Goal: Task Accomplishment & Management: Complete application form

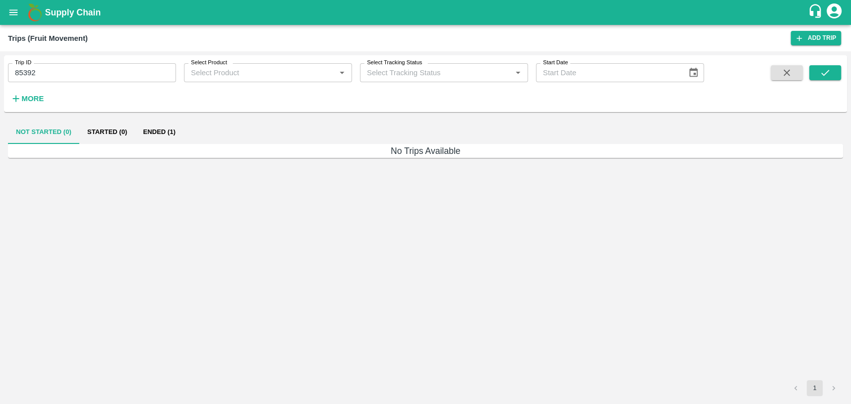
click at [26, 90] on button "More" at bounding box center [27, 98] width 38 height 17
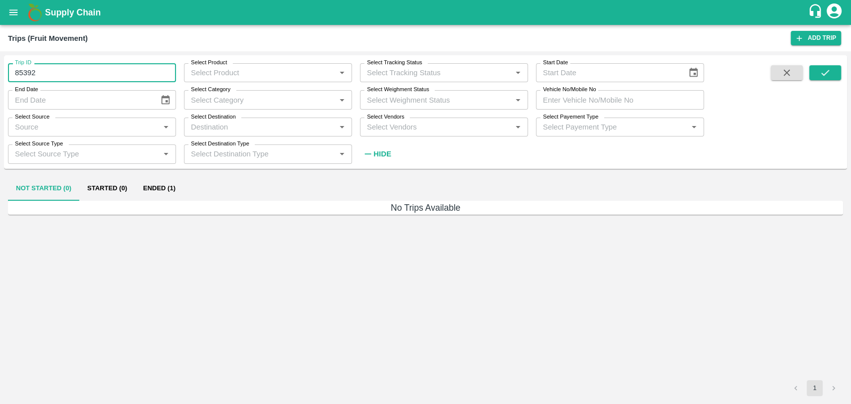
drag, startPoint x: 46, startPoint y: 71, endPoint x: 0, endPoint y: 73, distance: 46.4
click at [0, 73] on div "Trip ID 85392 Trip ID Select Product Select Product   * Select Tracking Status …" at bounding box center [425, 227] width 851 height 353
type input "85392"
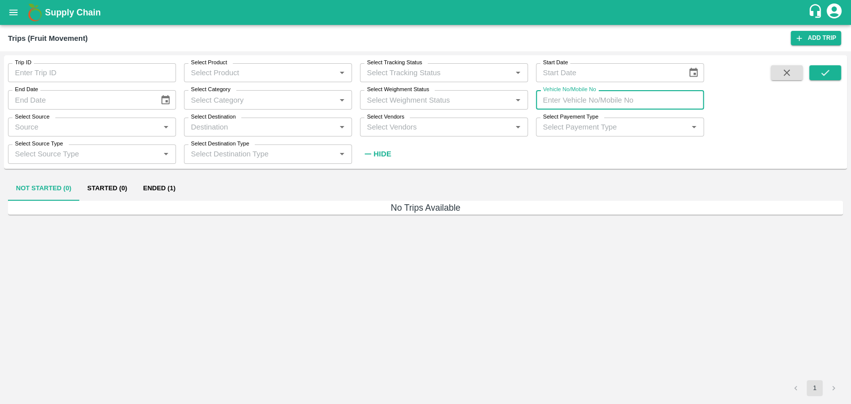
click at [562, 97] on input "Vehicle No/Mobile No" at bounding box center [620, 99] width 168 height 19
type input "mh45ax1977"
click at [829, 68] on icon "submit" at bounding box center [824, 72] width 11 height 11
click at [149, 183] on button "Ended (42)" at bounding box center [161, 189] width 52 height 24
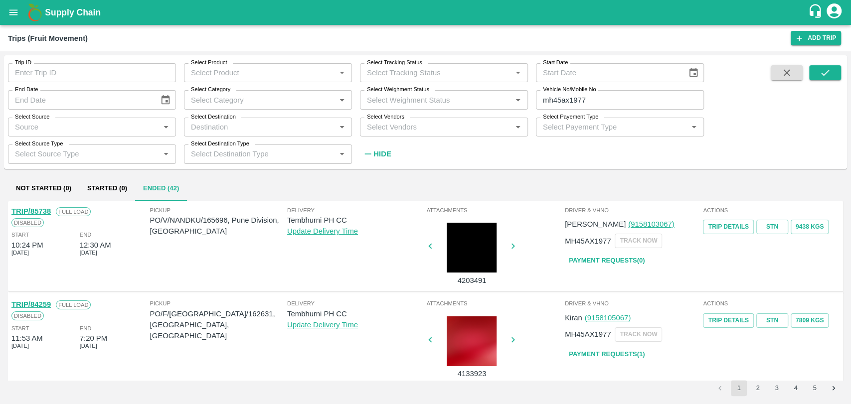
click at [29, 207] on link "TRIP/85738" at bounding box center [30, 211] width 39 height 8
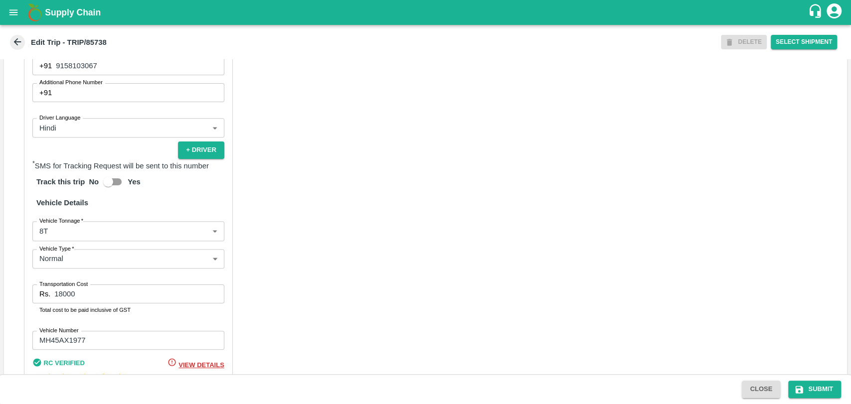
scroll to position [609, 0]
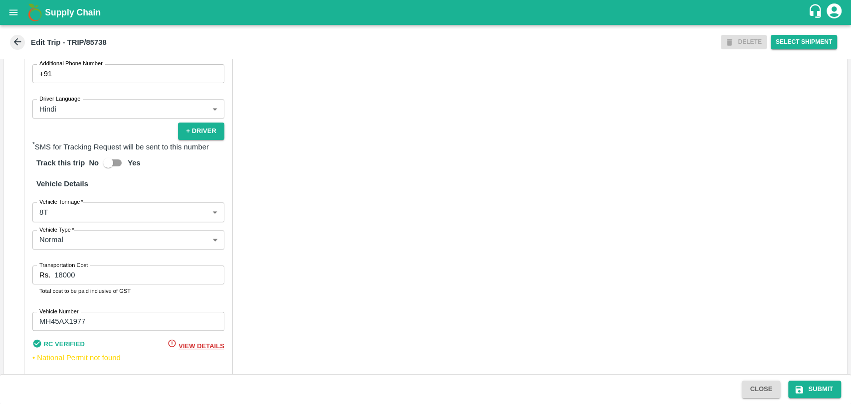
click at [79, 227] on body "Supply Chain Edit Trip - TRIP/85738 DELETE Select Shipment Trip Details Trip Ty…" at bounding box center [425, 202] width 851 height 404
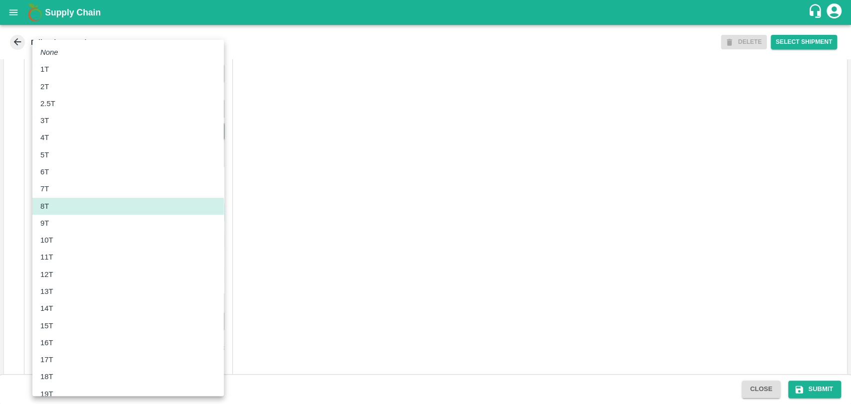
click at [70, 245] on div "10T" at bounding box center [127, 240] width 175 height 11
type input "10000"
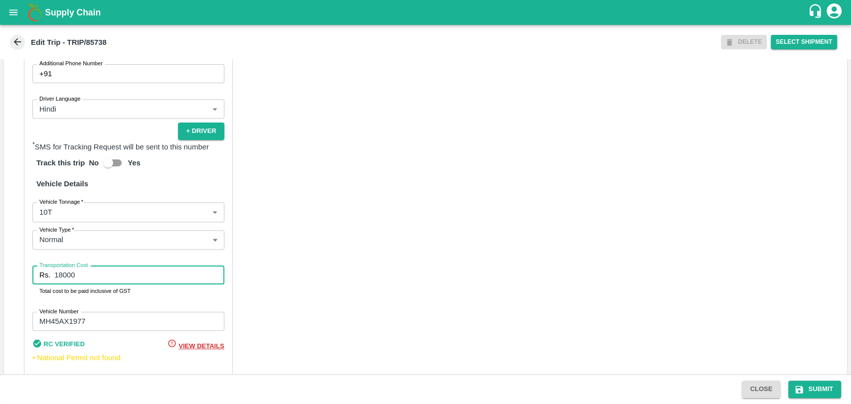
drag, startPoint x: 61, startPoint y: 287, endPoint x: 12, endPoint y: 282, distance: 49.1
click at [12, 282] on div "Partner Details Partner   * Partner Add Transporter Driver 1 Details Driver Nam…" at bounding box center [425, 149] width 843 height 500
type input "19500"
click at [791, 386] on button "Submit" at bounding box center [814, 389] width 53 height 17
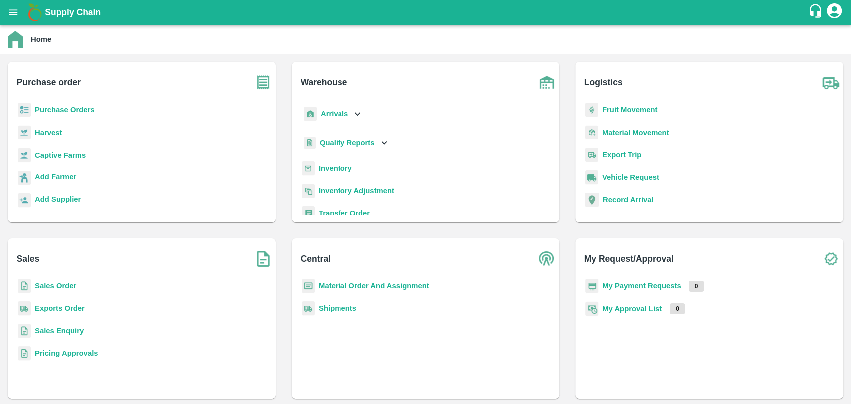
click at [615, 108] on b "Fruit Movement" at bounding box center [629, 110] width 55 height 8
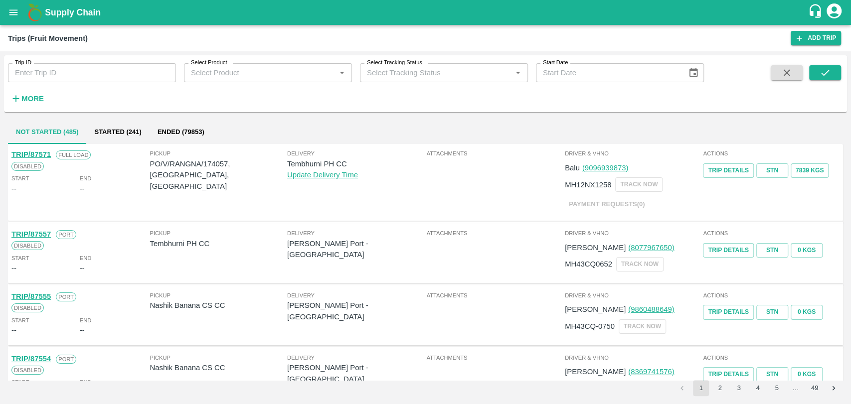
scroll to position [221, 0]
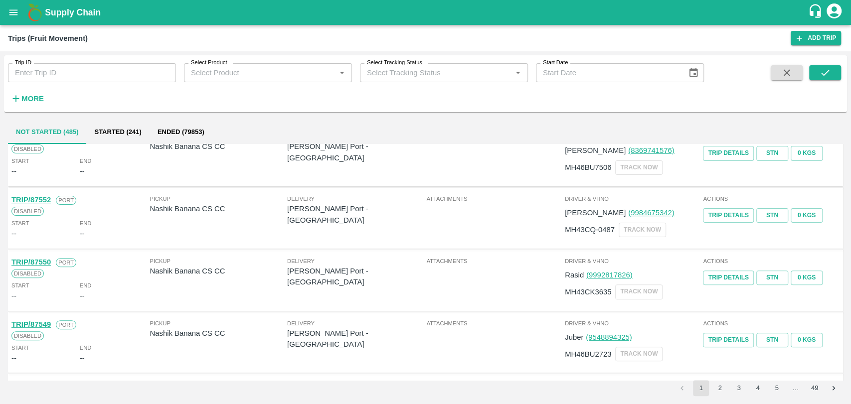
click at [109, 126] on button "Started (241)" at bounding box center [117, 132] width 63 height 24
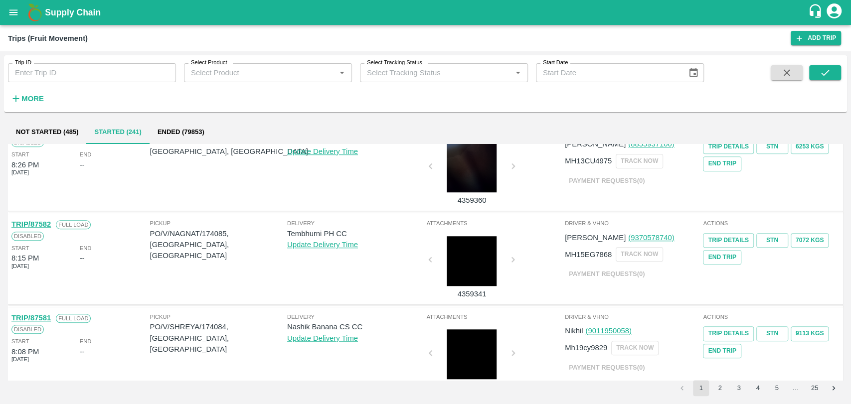
scroll to position [628, 0]
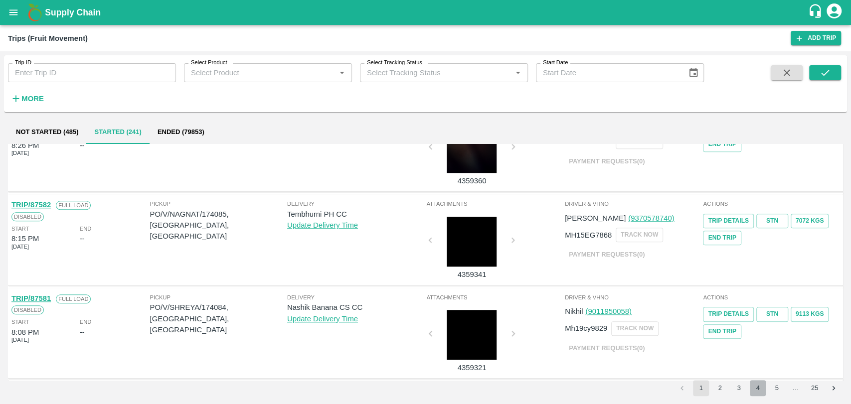
click at [753, 388] on button "4" at bounding box center [757, 388] width 16 height 16
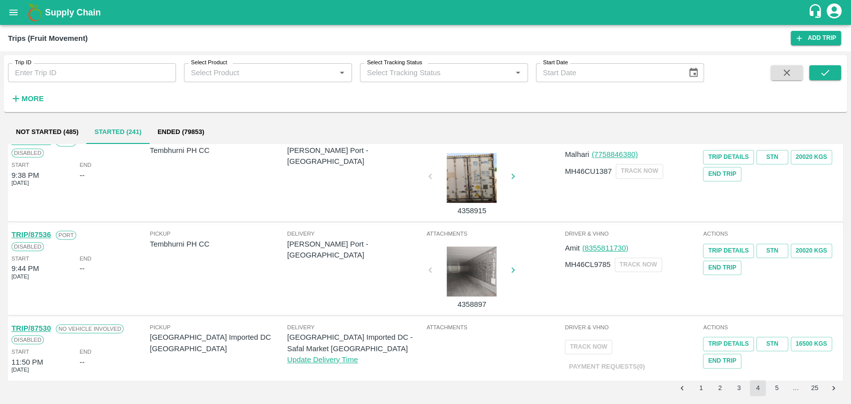
scroll to position [659, 0]
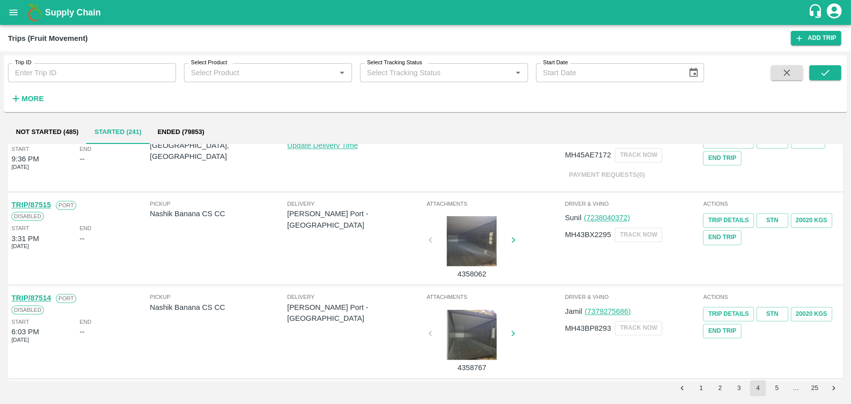
click at [774, 390] on button "5" at bounding box center [776, 388] width 16 height 16
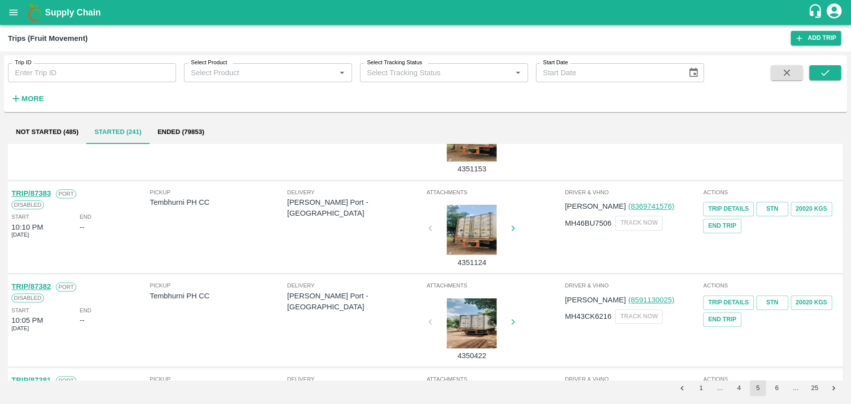
scroll to position [657, 0]
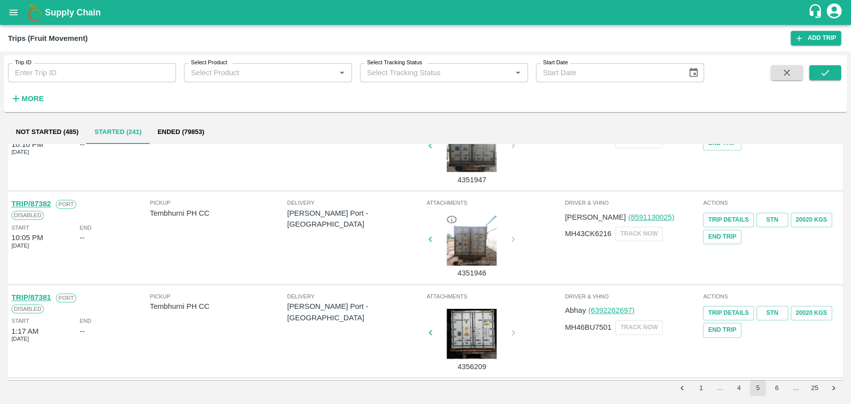
click at [781, 391] on button "6" at bounding box center [776, 388] width 16 height 16
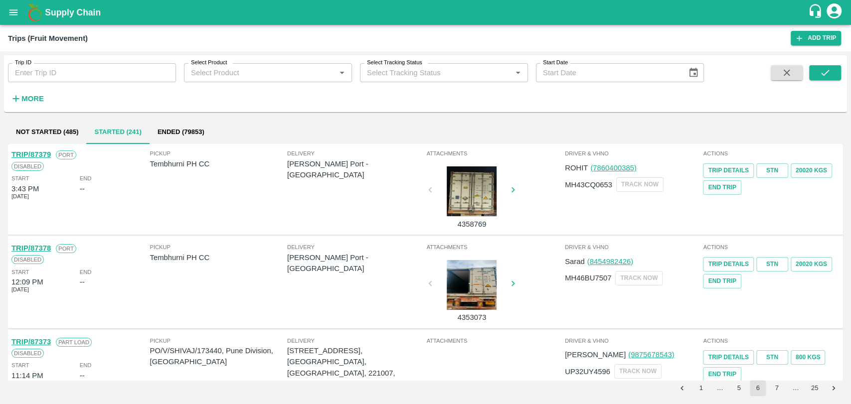
click at [64, 85] on div "Trip ID Trip ID Select Product Select Product   * Select Tracking Status Select…" at bounding box center [352, 81] width 704 height 52
click at [61, 76] on input "Trip ID" at bounding box center [92, 72] width 168 height 19
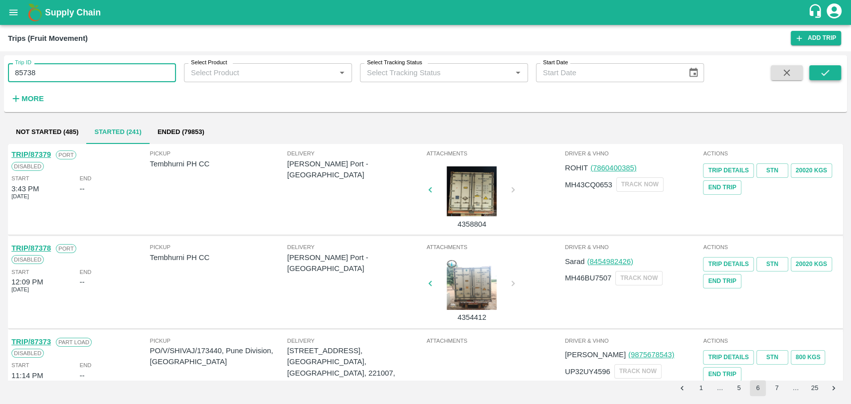
type input "85738"
click at [821, 73] on icon "submit" at bounding box center [824, 72] width 11 height 11
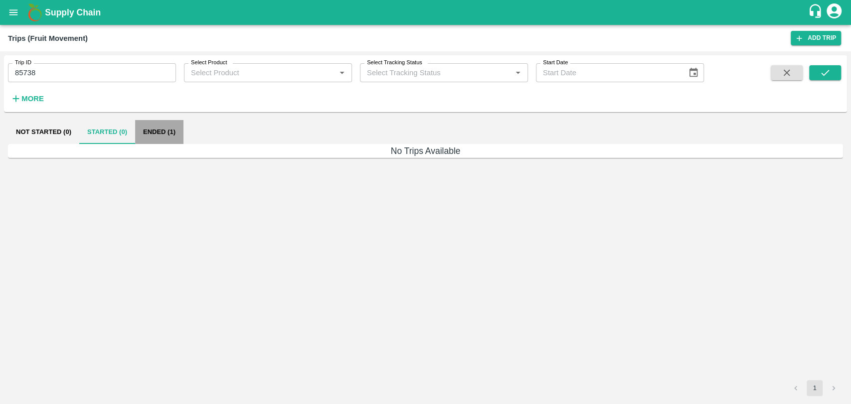
click at [171, 123] on button "Ended (1)" at bounding box center [159, 132] width 48 height 24
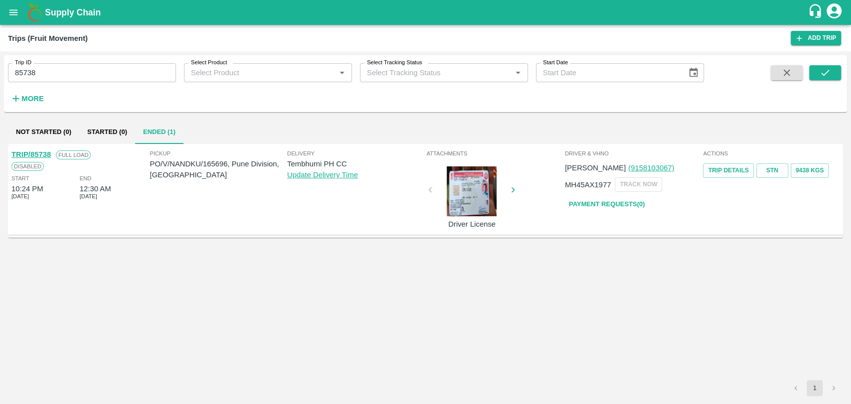
click at [619, 199] on link "Payment Requests( 0 )" at bounding box center [607, 204] width 84 height 17
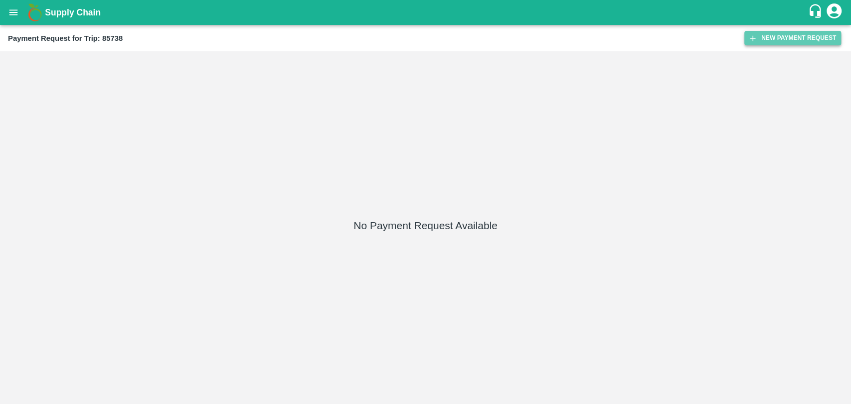
click at [790, 36] on button "New Payment Request" at bounding box center [792, 38] width 97 height 14
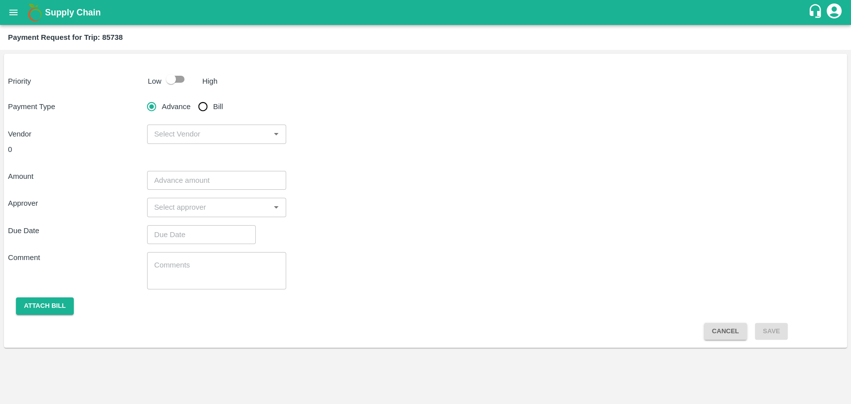
click at [183, 85] on input "checkbox" at bounding box center [171, 79] width 57 height 19
checkbox input "true"
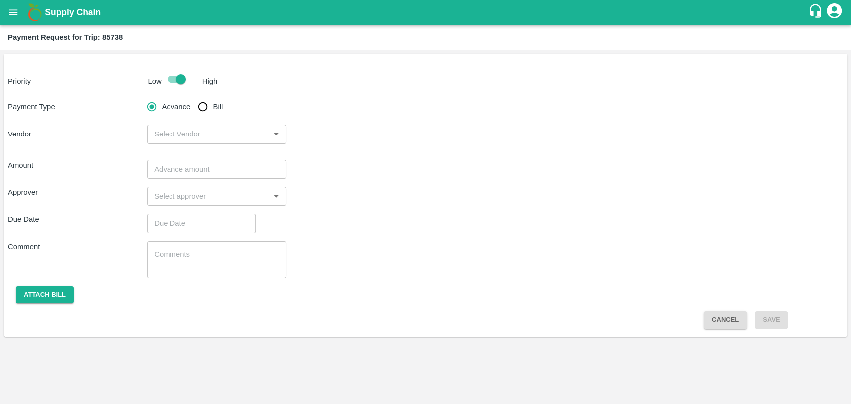
click at [205, 111] on input "Bill" at bounding box center [203, 107] width 20 height 20
radio input "true"
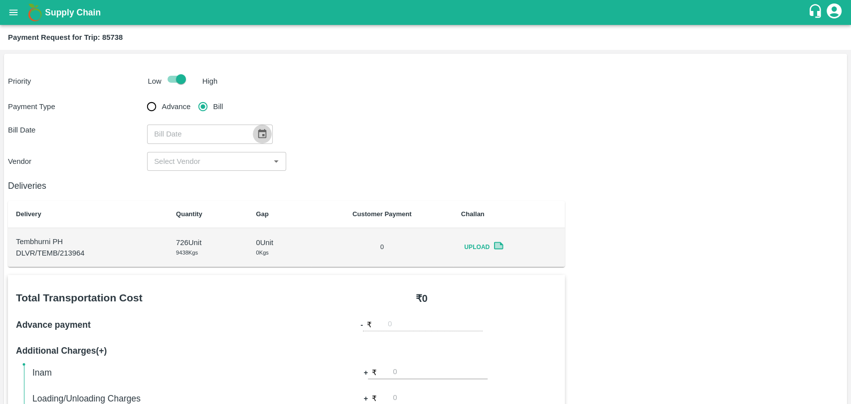
click at [257, 135] on icon "Choose date" at bounding box center [262, 134] width 11 height 11
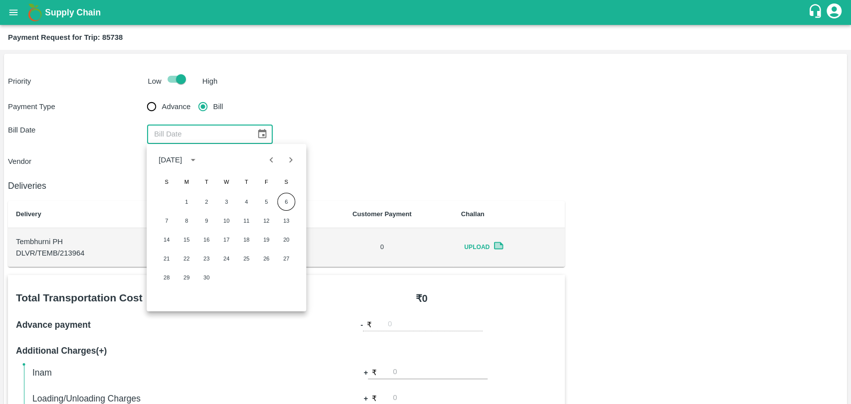
click at [270, 157] on icon "Previous month" at bounding box center [271, 159] width 11 height 11
click at [265, 157] on button "Previous month" at bounding box center [271, 159] width 19 height 19
click at [171, 277] on button "27" at bounding box center [166, 278] width 18 height 18
type input "27/07/2025"
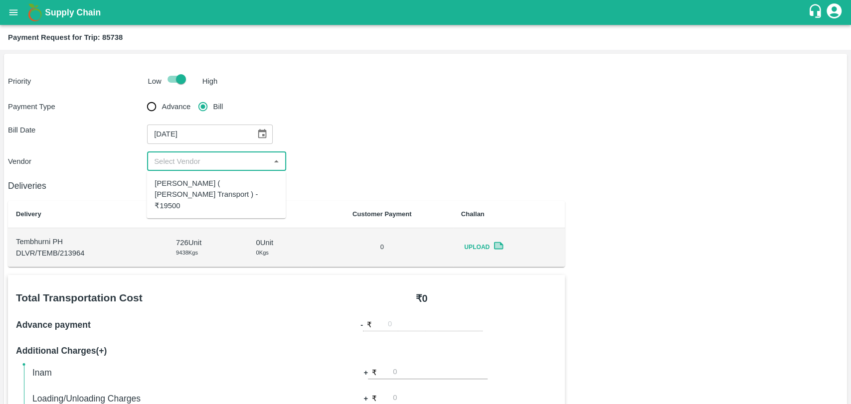
click at [165, 162] on input "input" at bounding box center [208, 161] width 117 height 13
click at [172, 183] on div "Nitin Rasal ( Bhairavnath Transport ) - ₹19500" at bounding box center [215, 194] width 123 height 33
type input "Nitin Rasal ( Bhairavnath Transport ) - ₹19500"
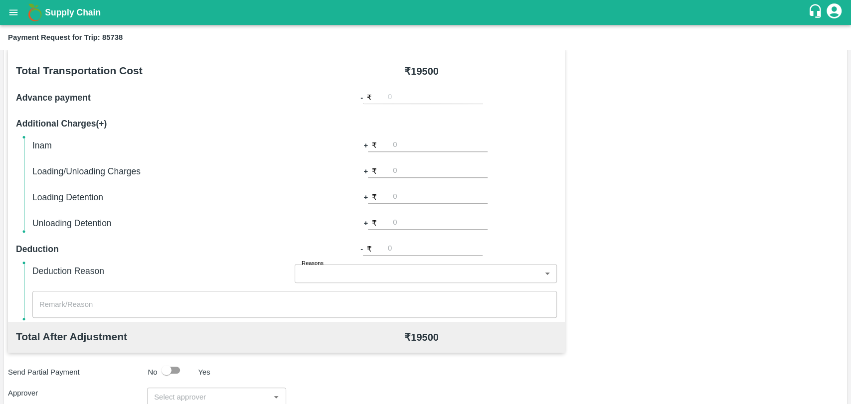
scroll to position [332, 0]
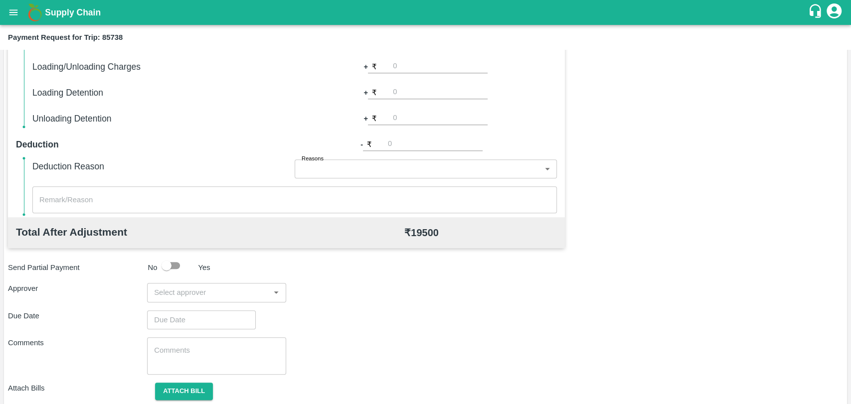
click at [212, 290] on input "input" at bounding box center [208, 292] width 117 height 13
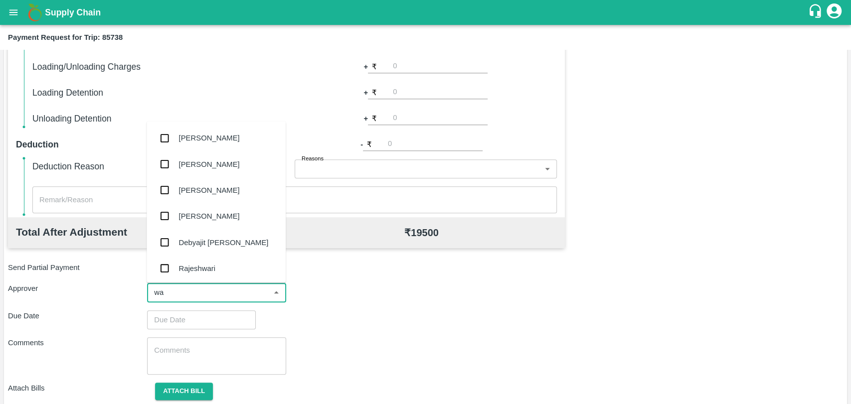
type input "wag"
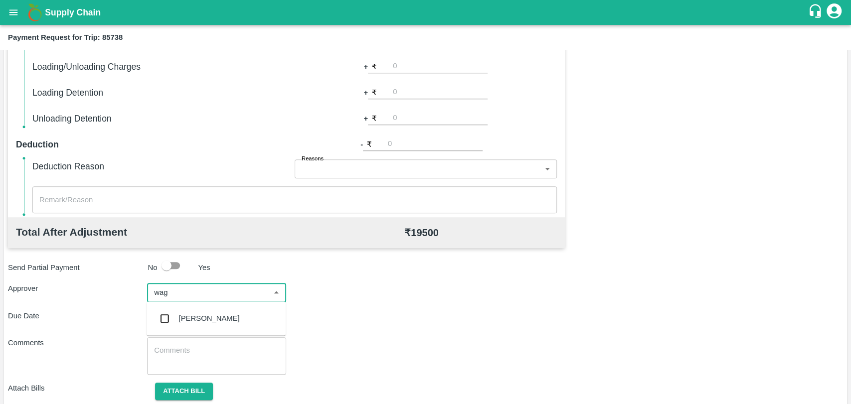
click at [224, 314] on div "[PERSON_NAME]" at bounding box center [209, 318] width 61 height 11
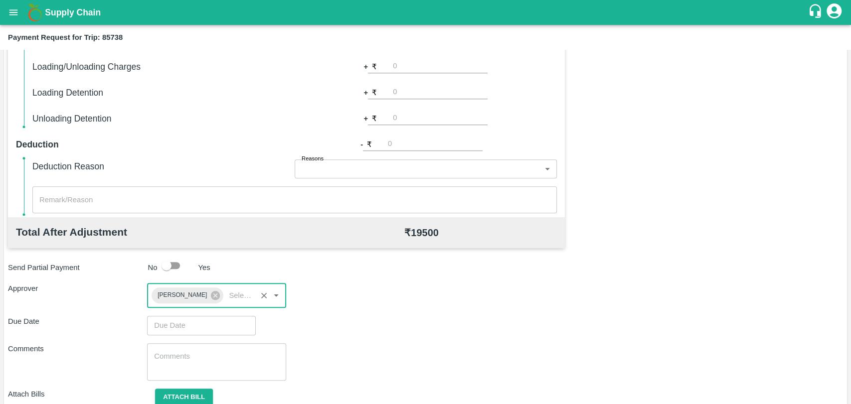
type input "DD/MM/YYYY hh:mm aa"
click at [195, 317] on input "DD/MM/YYYY hh:mm aa" at bounding box center [198, 325] width 102 height 19
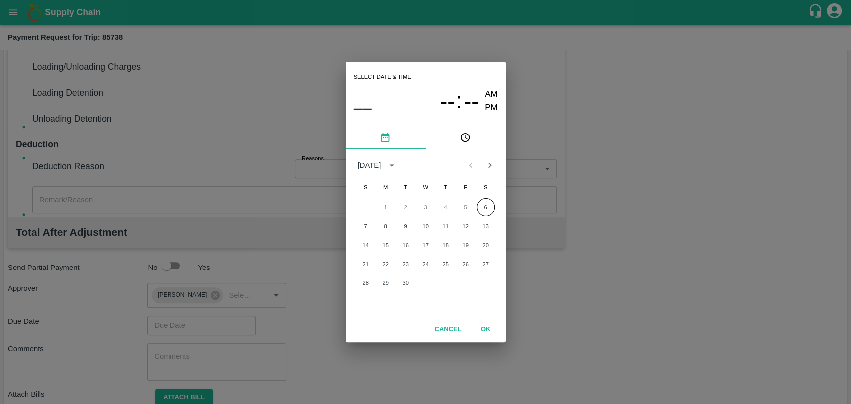
click at [472, 208] on div "1 2 3 4 5 6" at bounding box center [425, 207] width 159 height 18
click at [478, 207] on button "6" at bounding box center [485, 207] width 18 height 18
type input "[DATE] 12:00 AM"
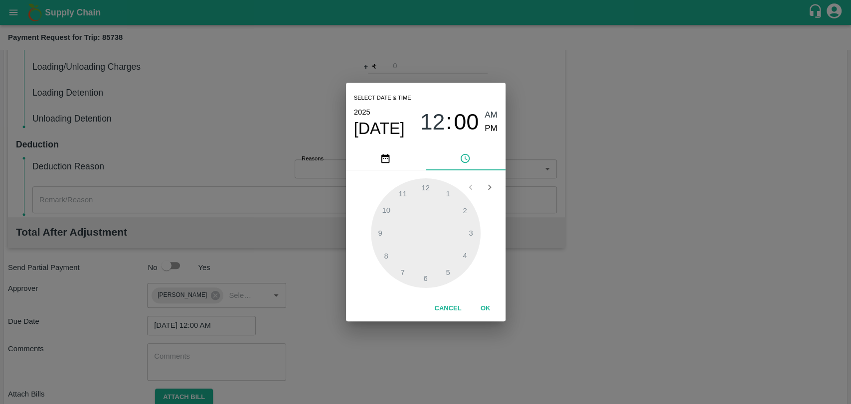
click at [490, 304] on button "OK" at bounding box center [485, 308] width 32 height 17
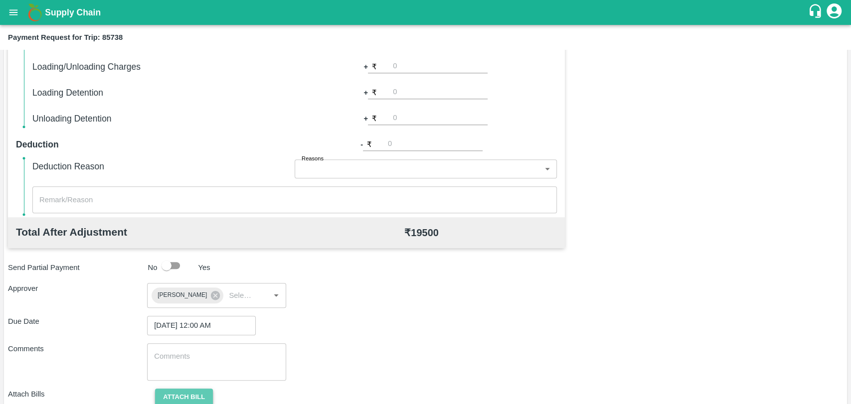
click at [202, 394] on button "Attach bill" at bounding box center [184, 397] width 58 height 17
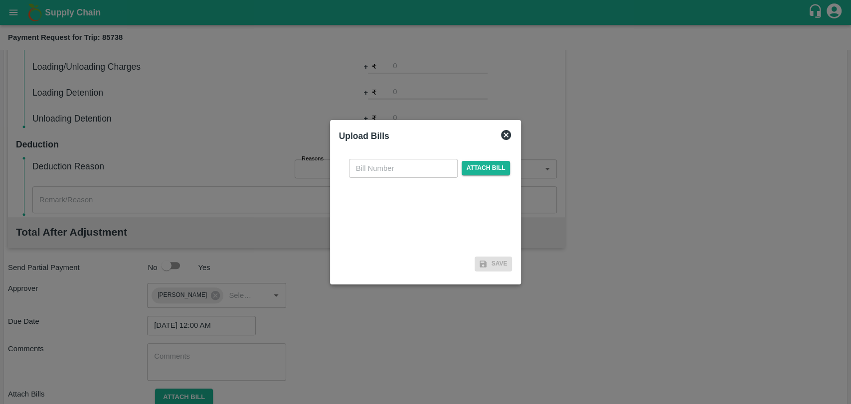
click at [367, 173] on input "text" at bounding box center [403, 168] width 109 height 19
type input "3942"
click at [475, 168] on span "Attach bill" at bounding box center [485, 168] width 49 height 14
click at [0, 0] on input "Attach bill" at bounding box center [0, 0] width 0 height 0
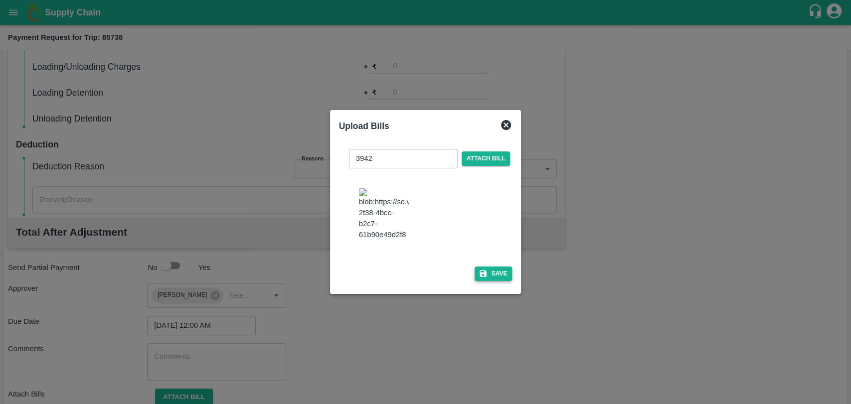
click at [485, 281] on button "Save" at bounding box center [493, 274] width 38 height 14
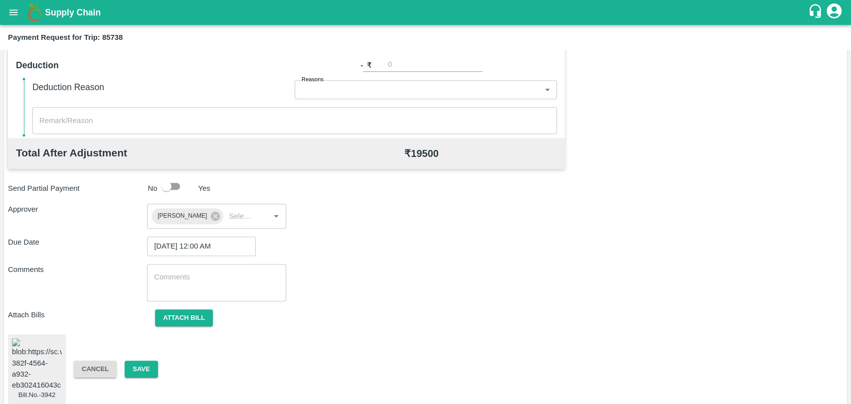
scroll to position [437, 0]
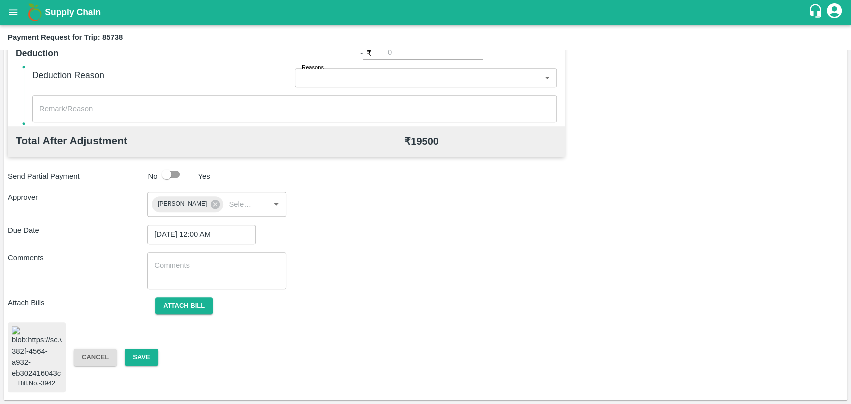
click at [150, 335] on div "Bill.No.-3942 Cancel Save" at bounding box center [425, 357] width 835 height 70
click at [144, 349] on button "Save" at bounding box center [141, 357] width 33 height 17
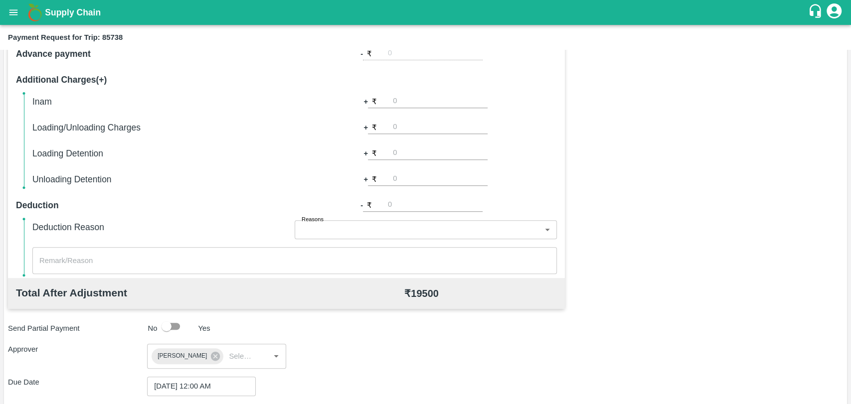
scroll to position [0, 0]
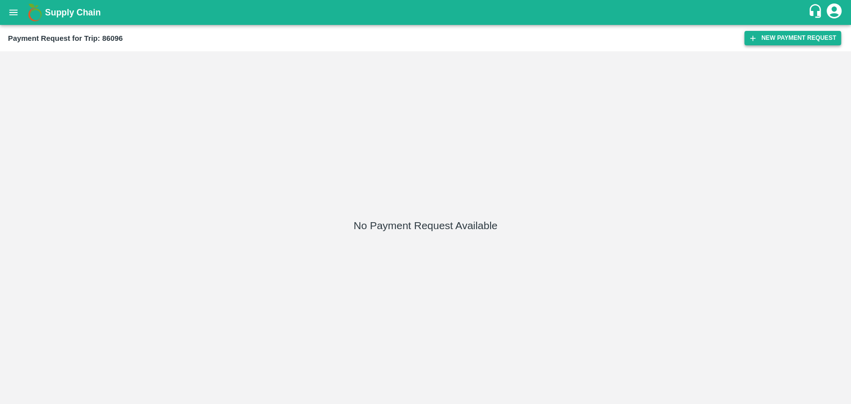
click at [776, 31] on button "New Payment Request" at bounding box center [792, 38] width 97 height 14
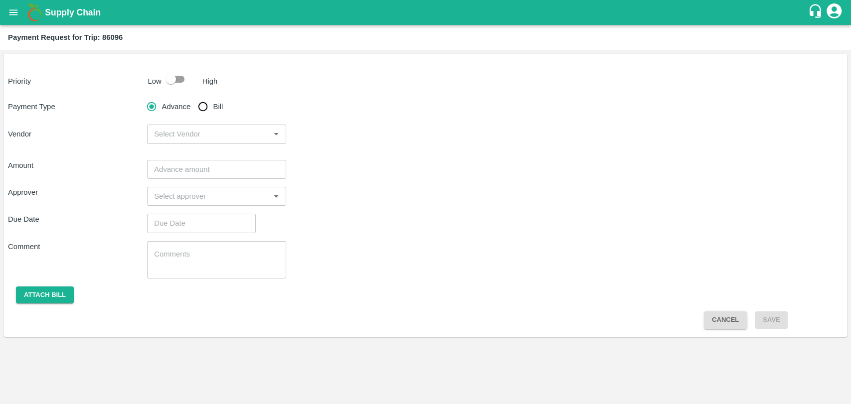
click at [158, 74] on div "Low" at bounding box center [152, 79] width 17 height 15
click at [171, 81] on input "checkbox" at bounding box center [171, 79] width 57 height 19
checkbox input "true"
click at [202, 105] on input "Bill" at bounding box center [203, 107] width 20 height 20
radio input "true"
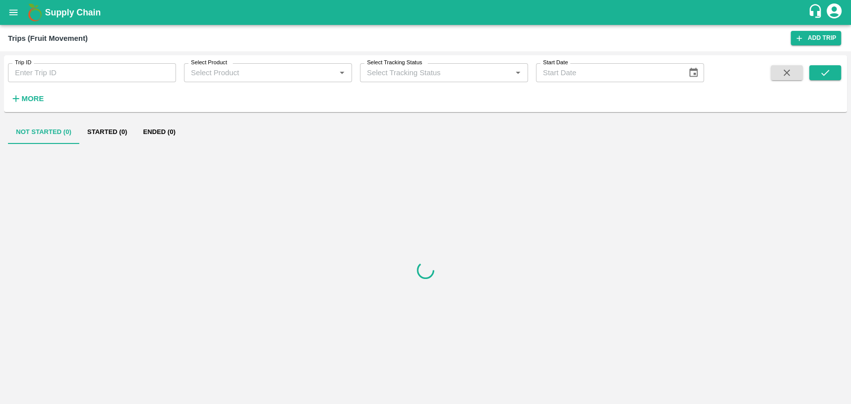
click at [25, 104] on h6 "More" at bounding box center [32, 98] width 22 height 13
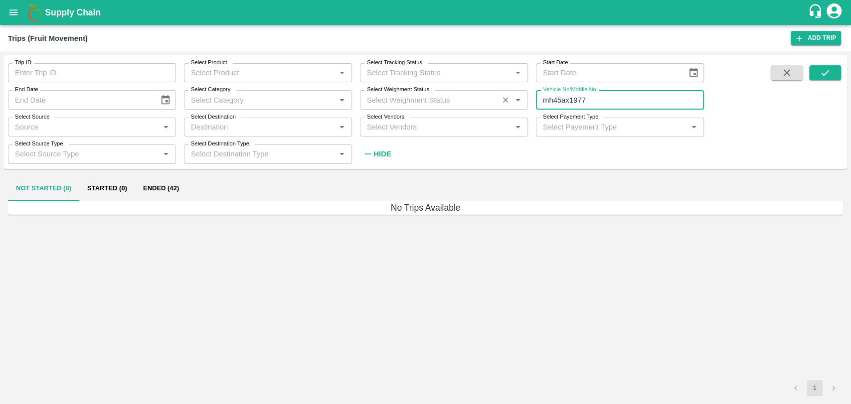
drag, startPoint x: 620, startPoint y: 97, endPoint x: 497, endPoint y: 109, distance: 123.1
click at [498, 109] on div "Trip ID Trip ID Select Product Select Product   * Select Tracking Status Select…" at bounding box center [352, 109] width 704 height 108
paste input "text"
type input "MH04FD3428"
click at [818, 72] on button "submit" at bounding box center [825, 72] width 32 height 15
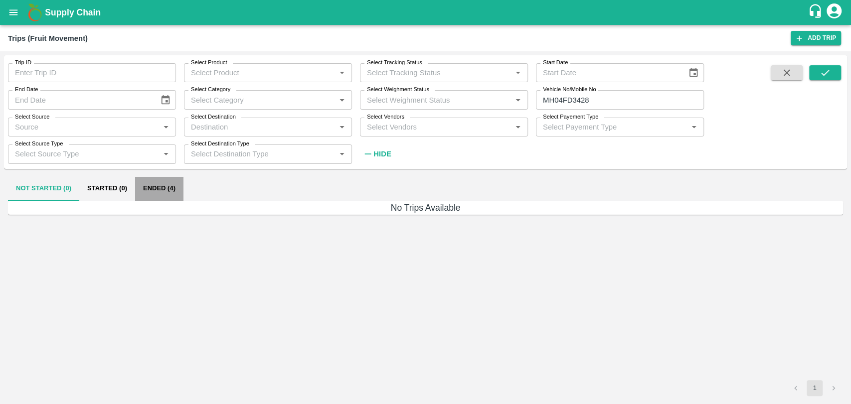
click at [140, 188] on button "Ended (4)" at bounding box center [159, 189] width 48 height 24
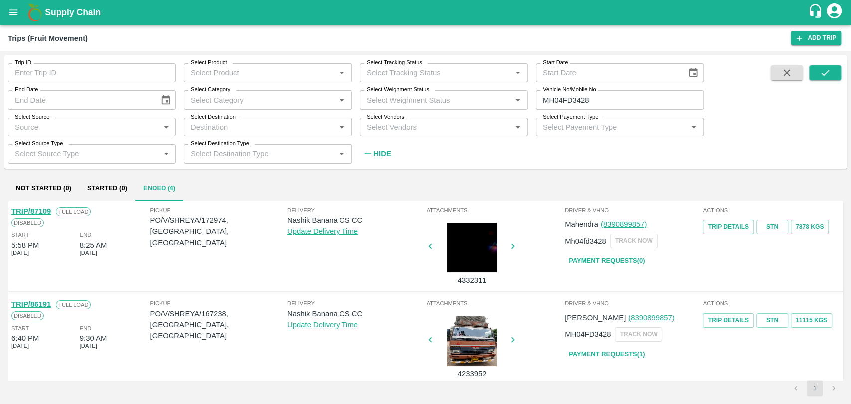
click at [42, 210] on link "TRIP/87109" at bounding box center [30, 211] width 39 height 8
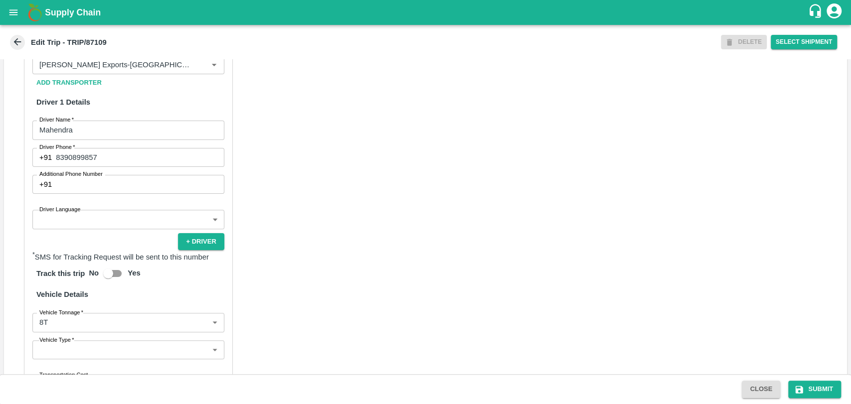
scroll to position [332, 0]
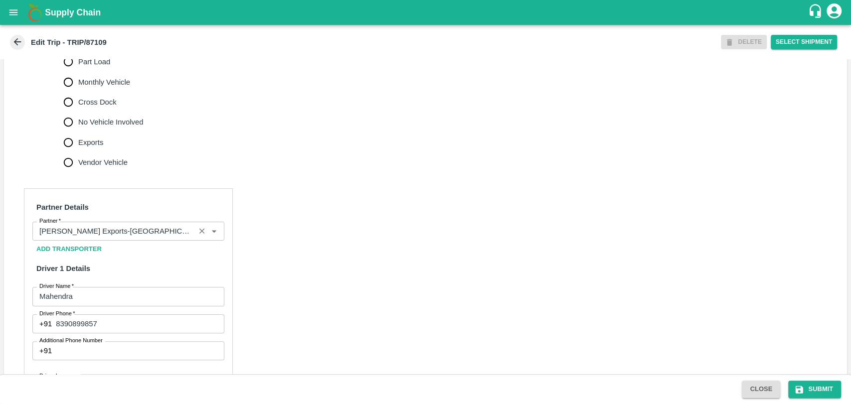
click at [147, 238] on input "Partner   *" at bounding box center [113, 231] width 156 height 13
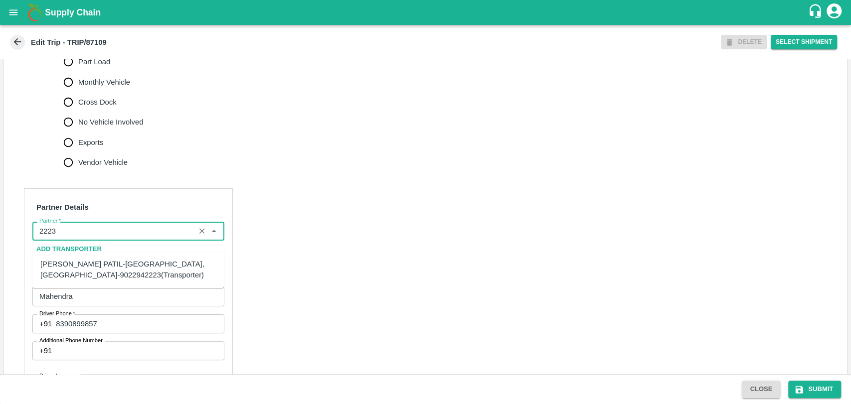
drag, startPoint x: 147, startPoint y: 239, endPoint x: 0, endPoint y: 243, distance: 146.6
click at [0, 243] on div "Trip Details Trip Type Fruit Movement 1 Trip Type Trip Pickup Order SHIP/NASH/3…" at bounding box center [425, 216] width 851 height 315
click at [90, 306] on div "Sagar Pramod Patil ( Shreyansh Farm Products)-Jalgaon, Jalgaon-6260842521(Trans…" at bounding box center [127, 303] width 175 height 33
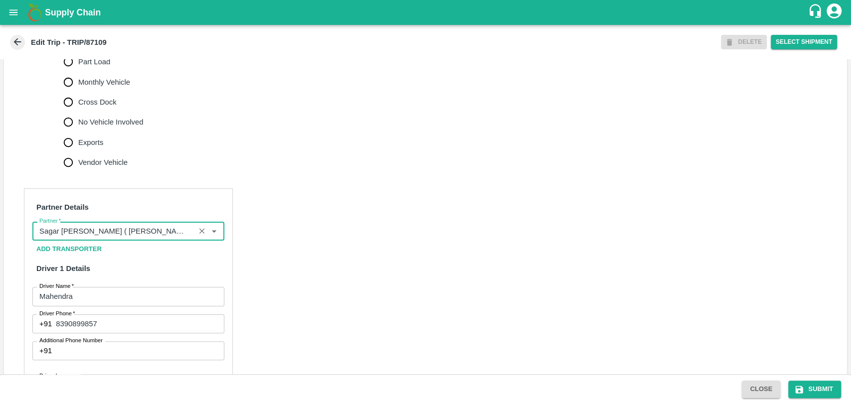
scroll to position [670, 0]
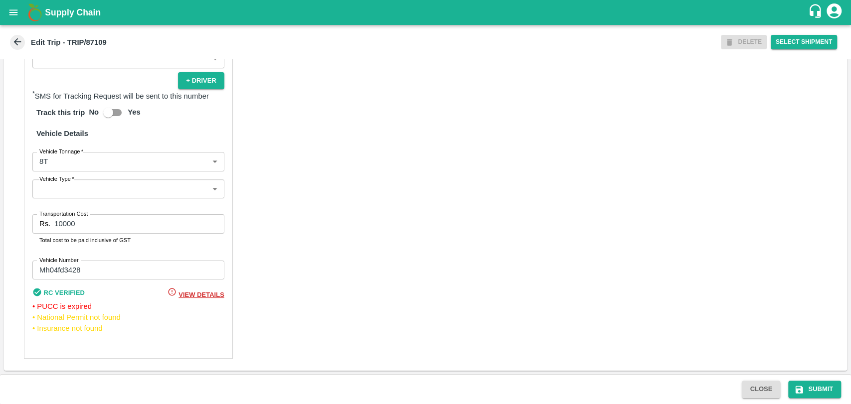
type input "Sagar Pramod Patil ( Shreyansh Farm Products)-Jalgaon, Jalgaon-6260842521(Trans…"
click at [61, 164] on body "Supply Chain Edit Trip - TRIP/87109 DELETE Select Shipment Trip Details Trip Ty…" at bounding box center [425, 202] width 851 height 404
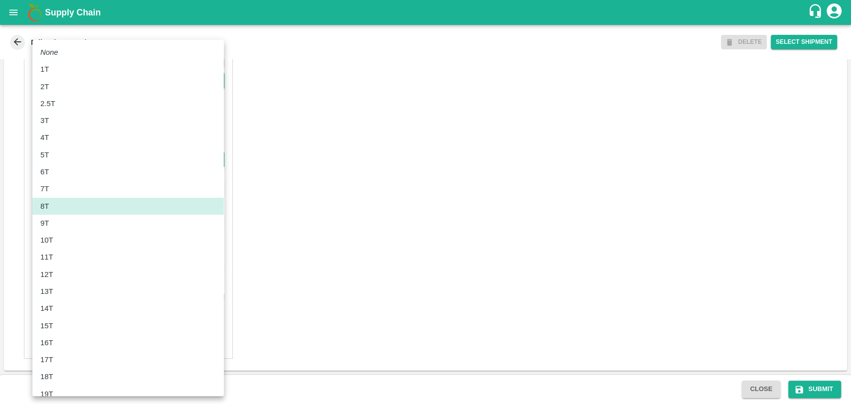
click at [47, 243] on p "10T" at bounding box center [46, 240] width 13 height 11
type input "10000"
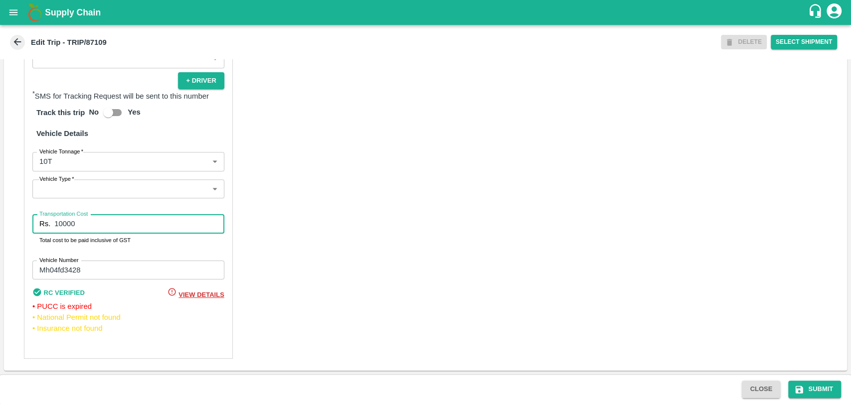
drag, startPoint x: 68, startPoint y: 224, endPoint x: 46, endPoint y: 224, distance: 21.9
click at [46, 224] on div "Rs. 10000 Transportation Cost" at bounding box center [128, 223] width 192 height 19
type input "19000"
click at [800, 385] on icon "submit" at bounding box center [799, 390] width 10 height 10
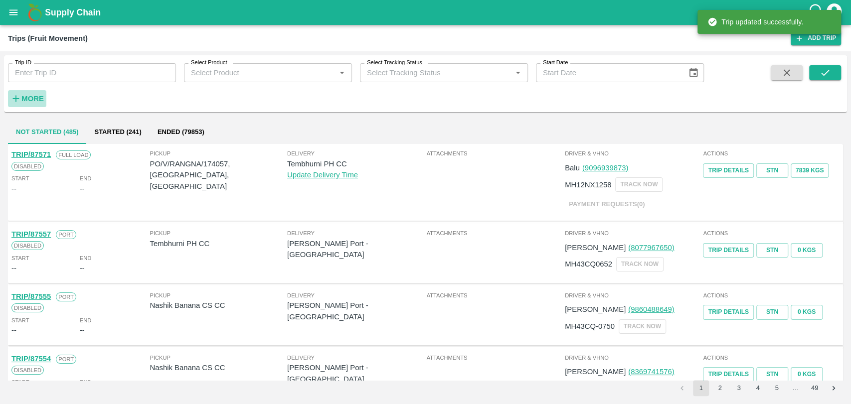
click at [30, 92] on button "More" at bounding box center [27, 98] width 38 height 17
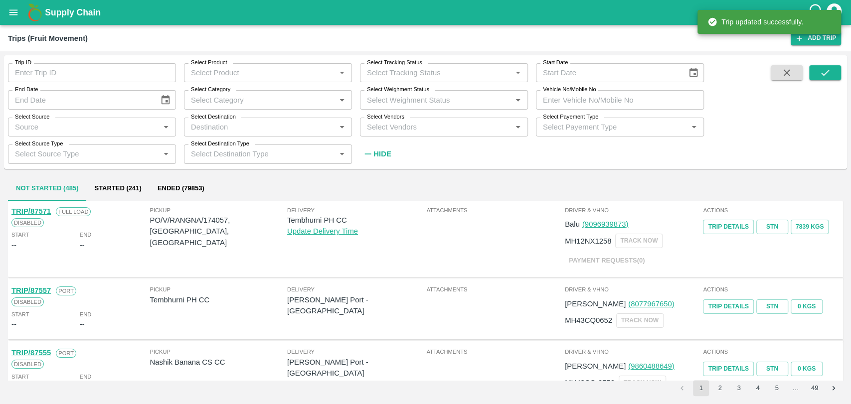
click at [596, 93] on input "Vehicle No/Mobile No" at bounding box center [620, 99] width 168 height 19
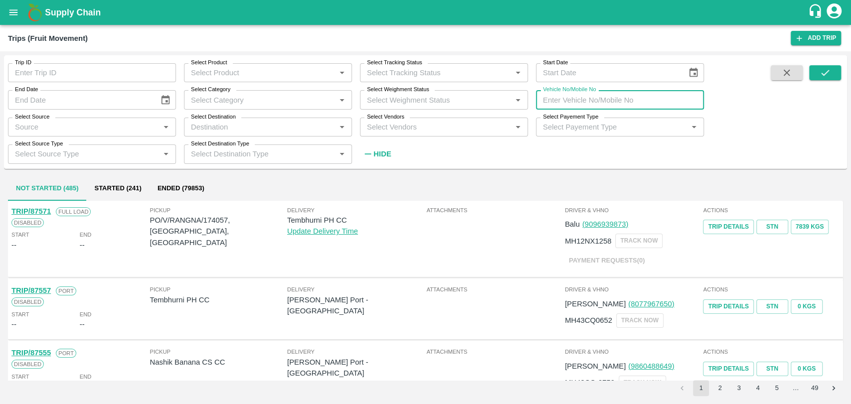
paste input "MH19CX1426"
type input "MH19CX1426"
click at [831, 77] on button "submit" at bounding box center [825, 72] width 32 height 15
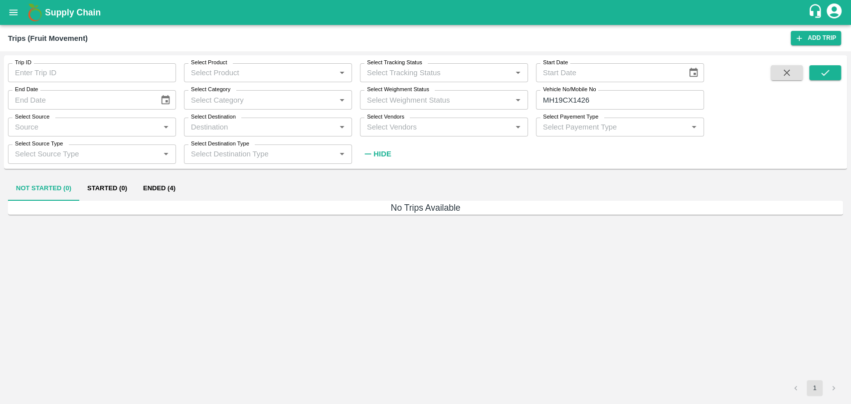
click at [161, 185] on button "Ended (4)" at bounding box center [159, 189] width 48 height 24
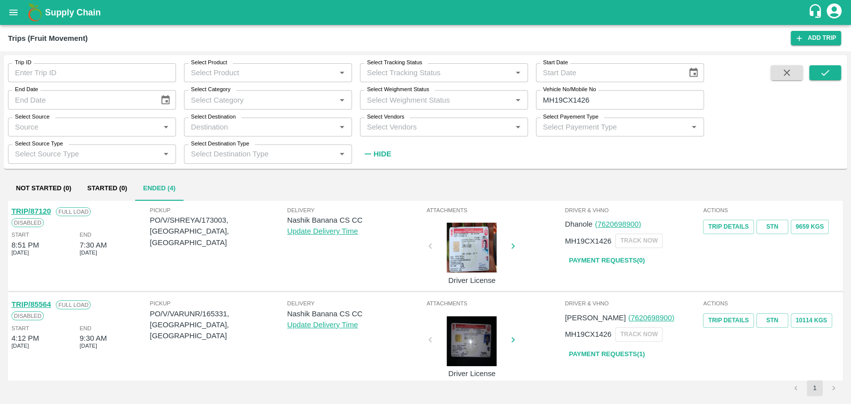
click at [44, 214] on link "TRIP/87120" at bounding box center [30, 211] width 39 height 8
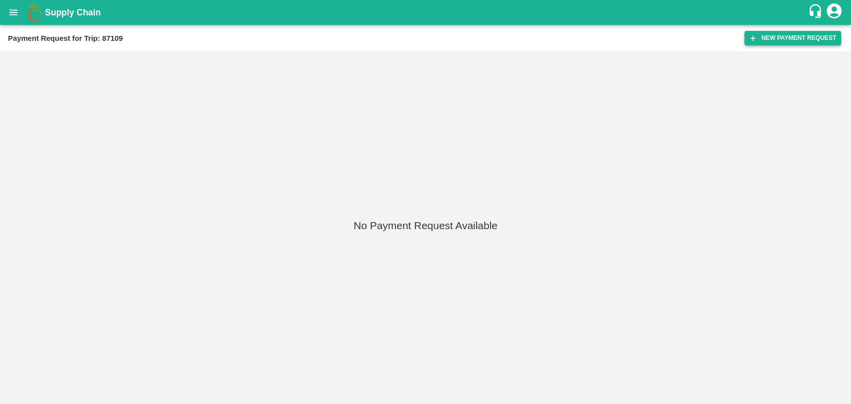
click at [750, 42] on button "New Payment Request" at bounding box center [792, 38] width 97 height 14
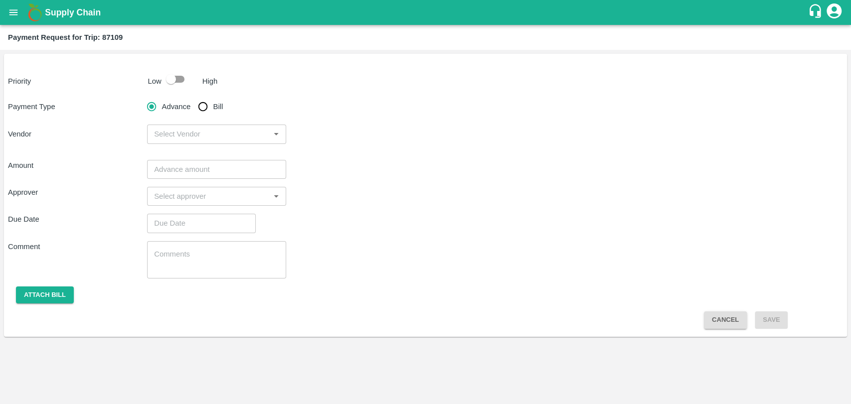
click at [171, 79] on input "checkbox" at bounding box center [171, 79] width 57 height 19
checkbox input "true"
click at [202, 104] on input "Bill" at bounding box center [203, 107] width 20 height 20
radio input "true"
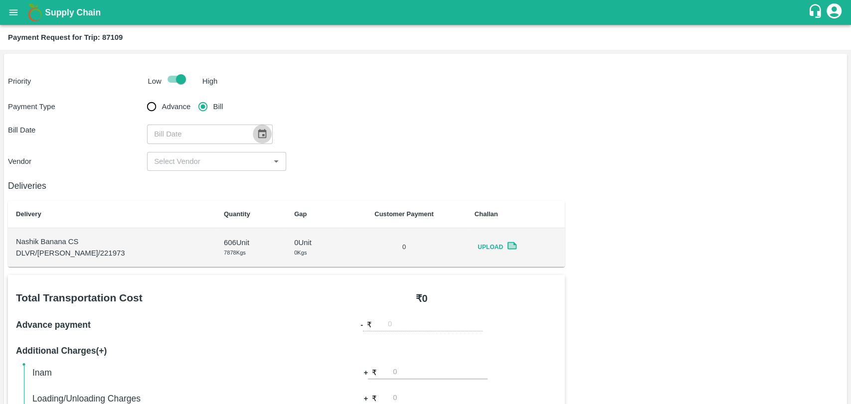
click at [262, 140] on button "Choose date" at bounding box center [262, 134] width 19 height 19
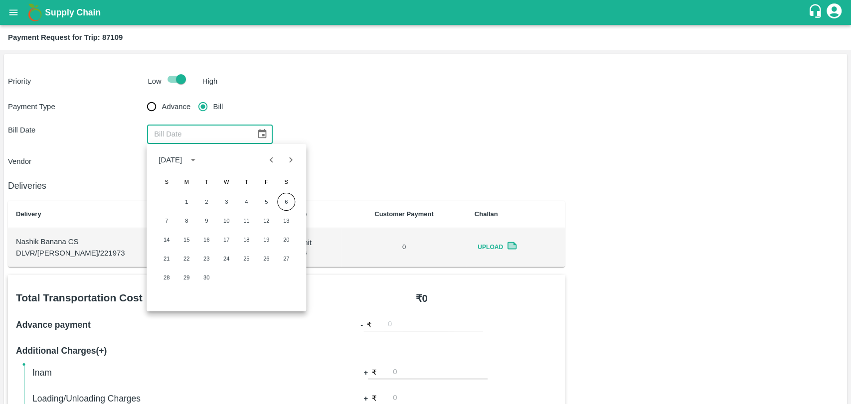
click at [264, 160] on button "Previous month" at bounding box center [271, 159] width 19 height 19
click at [170, 296] on button "31" at bounding box center [166, 297] width 18 height 18
type input "31/08/2025"
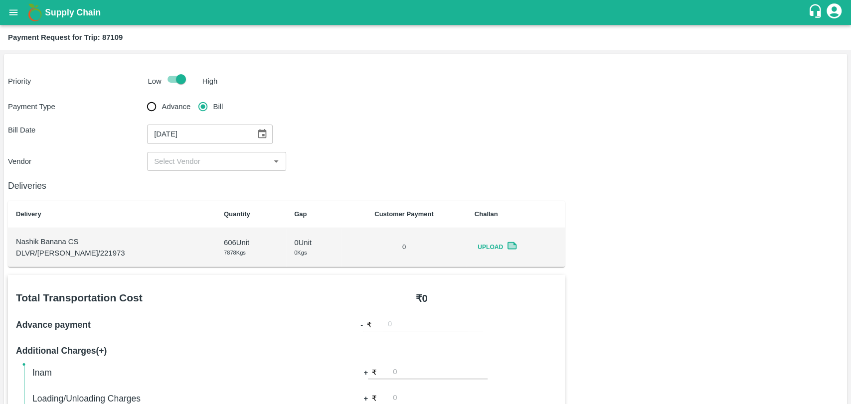
click at [176, 157] on input "input" at bounding box center [208, 161] width 117 height 13
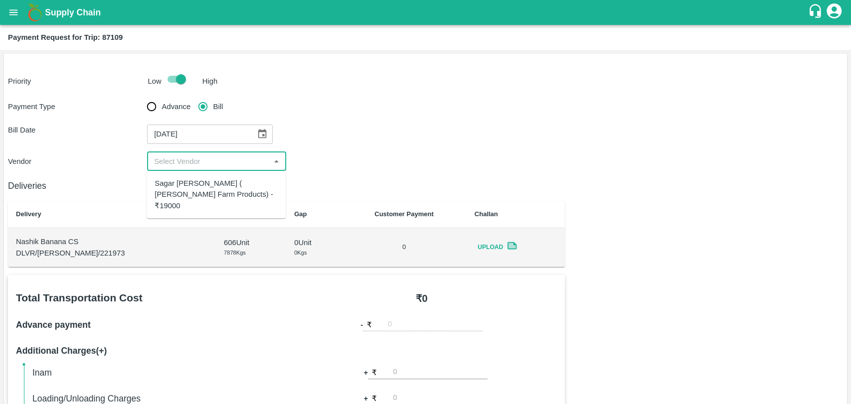
click at [179, 185] on div "Sagar [PERSON_NAME] ( [PERSON_NAME] Farm Products) - ₹19000" at bounding box center [215, 194] width 123 height 33
type input "Sagar [PERSON_NAME] ( [PERSON_NAME] Farm Products) - ₹19000"
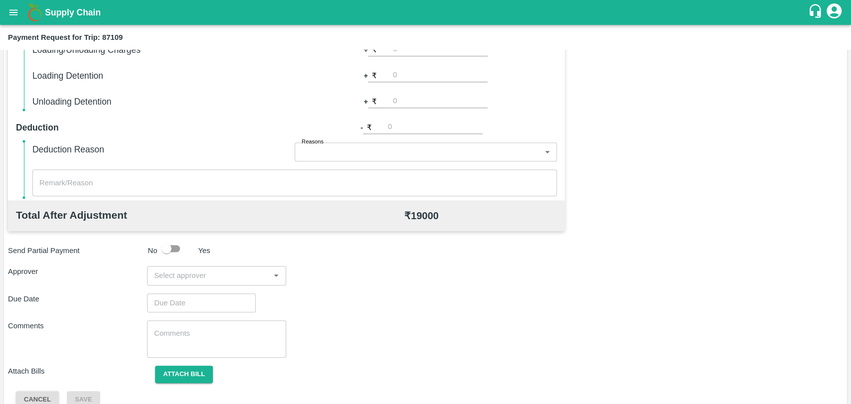
scroll to position [365, 0]
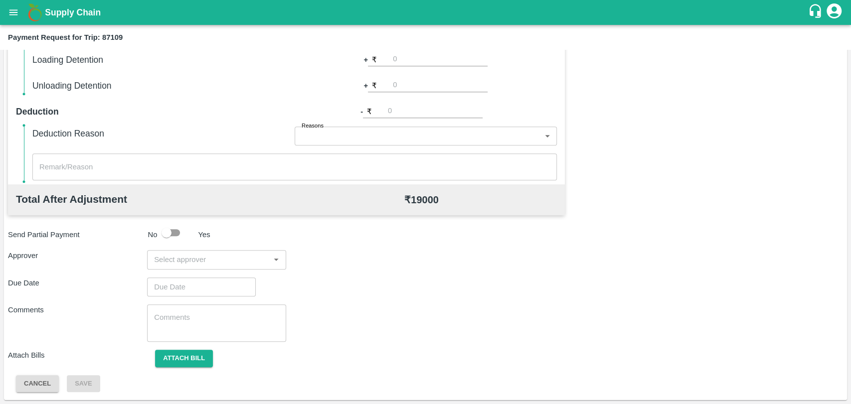
click at [194, 254] on input "input" at bounding box center [208, 259] width 117 height 13
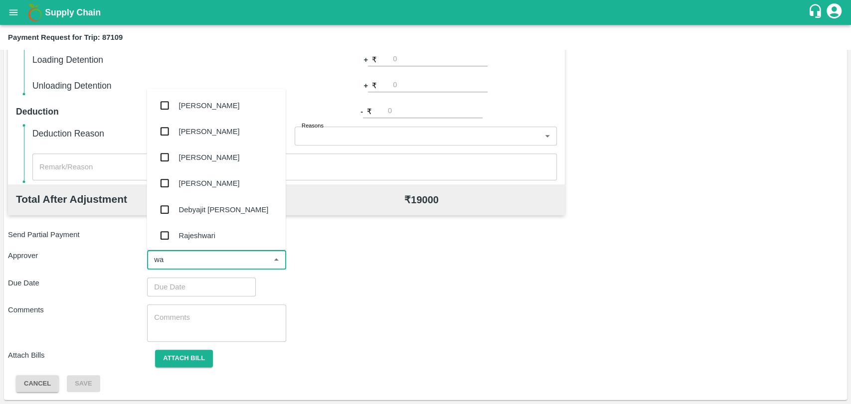
type input "wag"
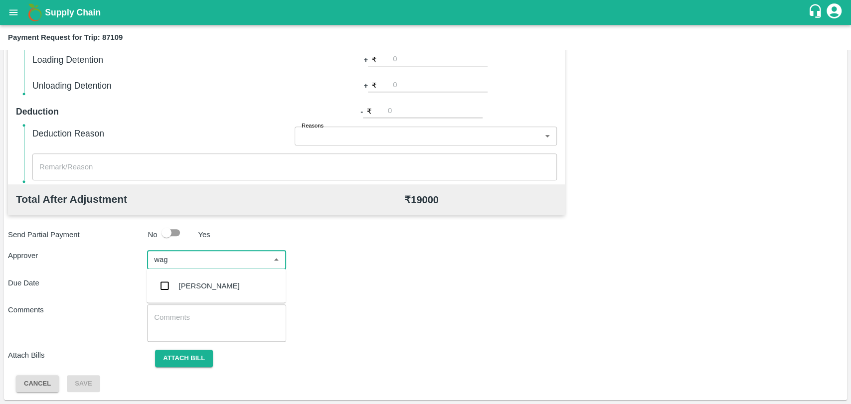
click at [201, 283] on div "[PERSON_NAME]" at bounding box center [209, 286] width 61 height 11
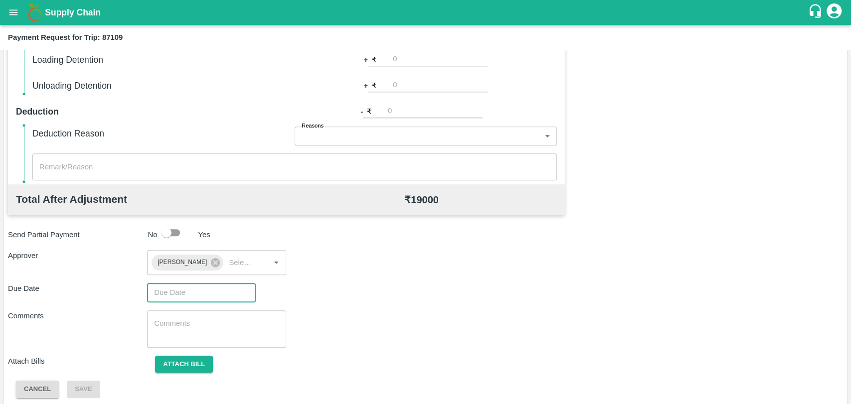
type input "DD/MM/YYYY hh:mm aa"
click at [201, 288] on input "DD/MM/YYYY hh:mm aa" at bounding box center [198, 292] width 102 height 19
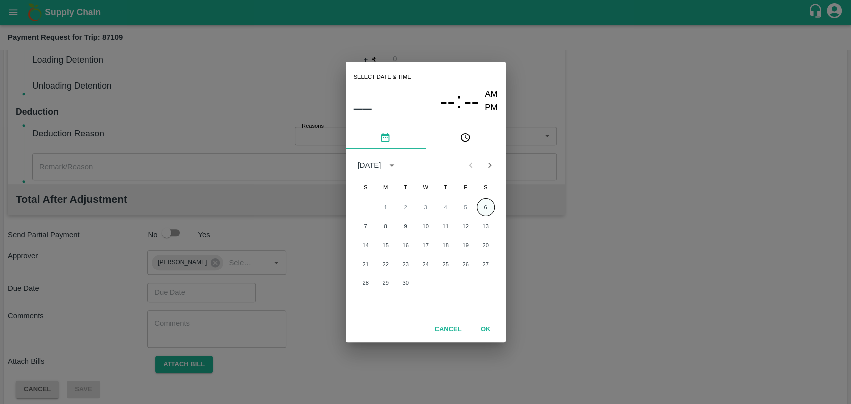
click at [484, 207] on button "6" at bounding box center [485, 207] width 18 height 18
type input "[DATE] 12:00 AM"
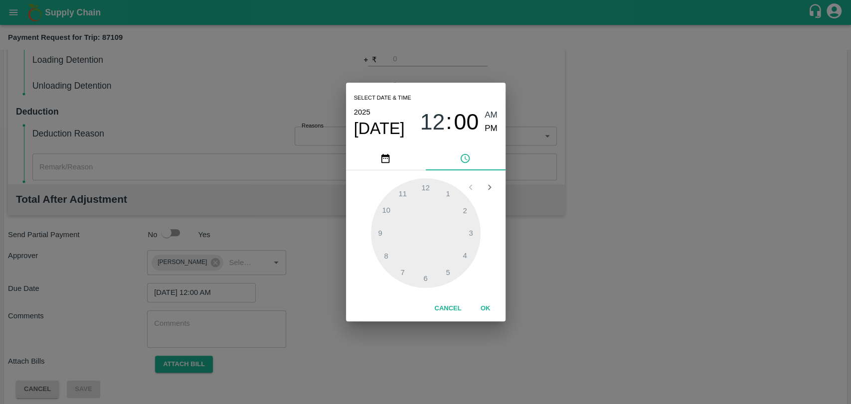
click at [491, 292] on div "1 2 3 4 5 6 7 8 9 10 11 12" at bounding box center [425, 233] width 159 height 126
click at [483, 306] on button "OK" at bounding box center [485, 308] width 32 height 17
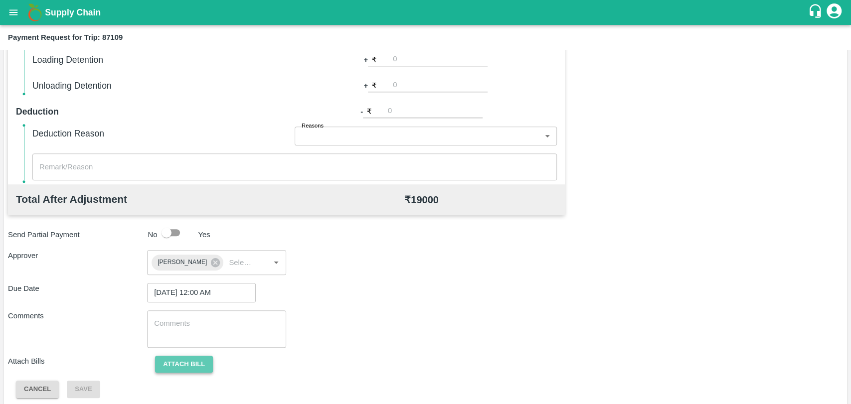
click at [187, 370] on button "Attach bill" at bounding box center [184, 364] width 58 height 17
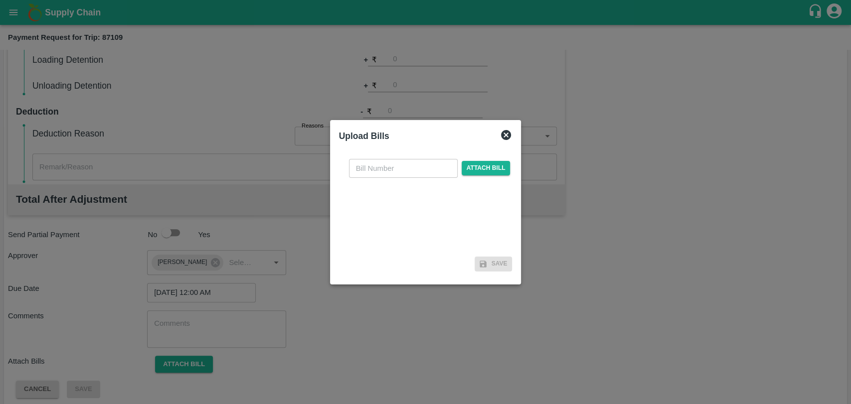
click at [405, 168] on input "text" at bounding box center [403, 168] width 109 height 19
type input "421"
click at [469, 164] on span "Attach bill" at bounding box center [485, 168] width 49 height 14
click at [0, 0] on input "Attach bill" at bounding box center [0, 0] width 0 height 0
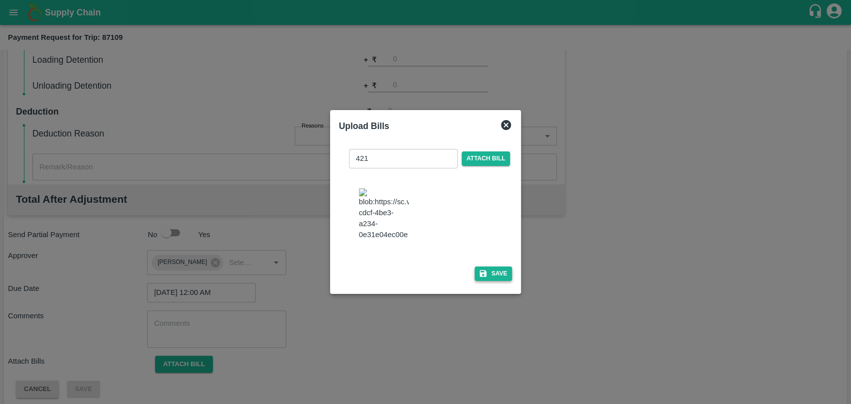
click at [491, 267] on button "Save" at bounding box center [493, 274] width 38 height 14
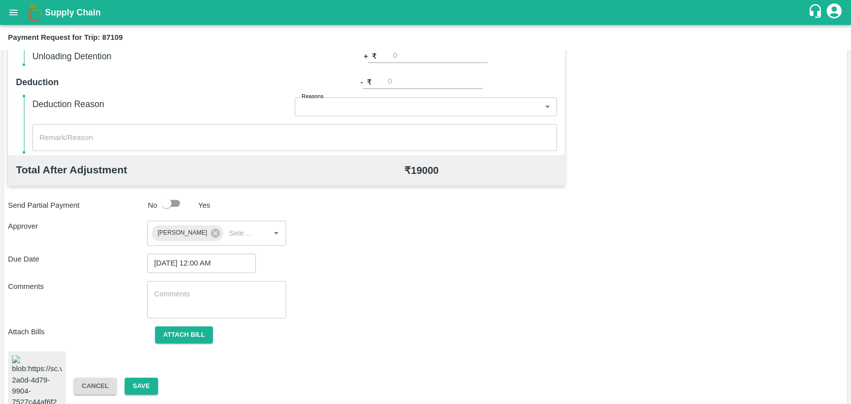
scroll to position [409, 0]
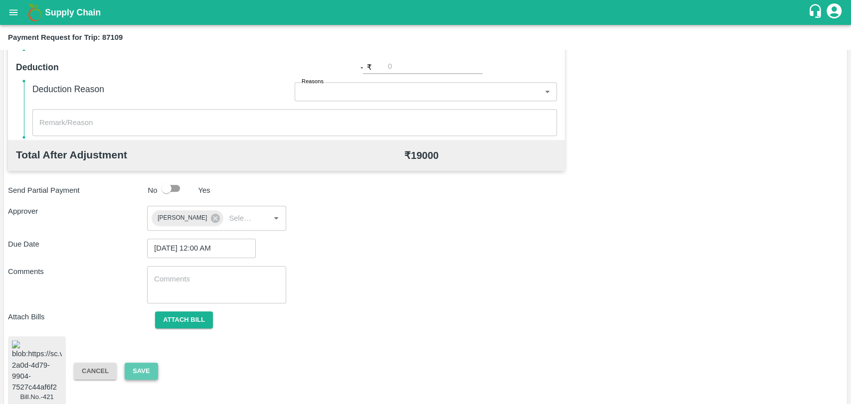
click at [153, 364] on button "Save" at bounding box center [141, 371] width 33 height 17
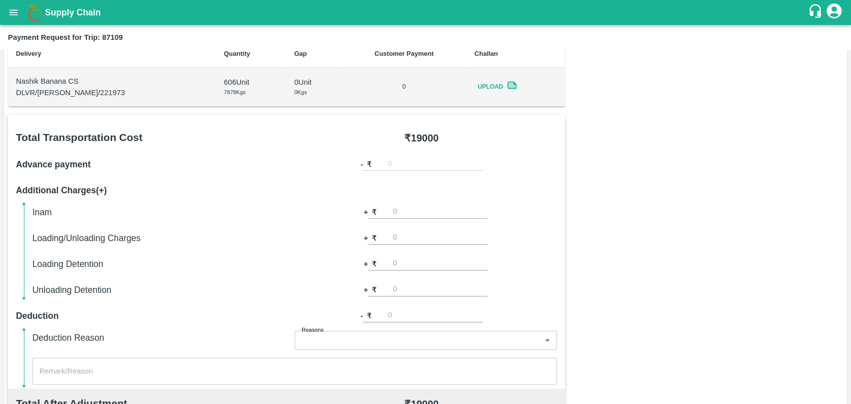
scroll to position [77, 0]
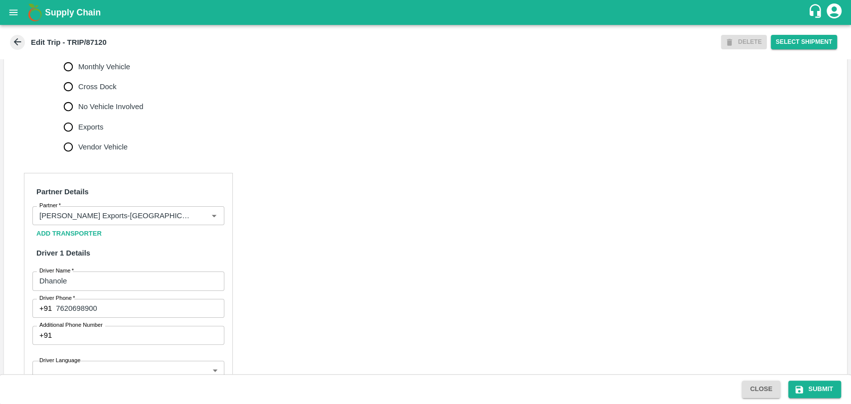
scroll to position [498, 0]
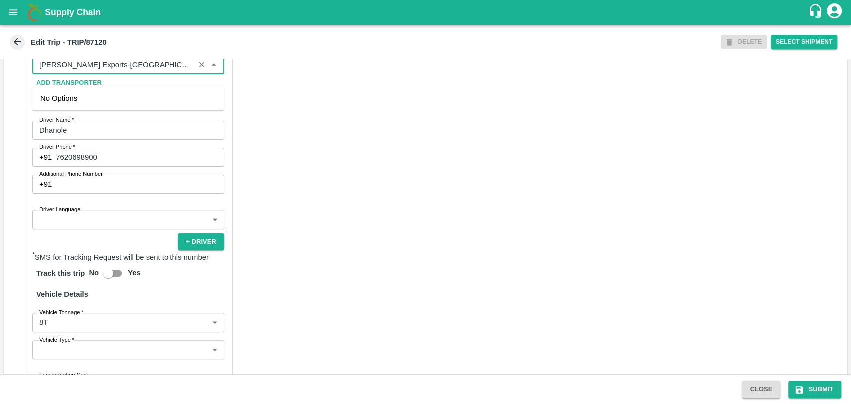
click at [116, 71] on input "Partner   *" at bounding box center [113, 64] width 156 height 13
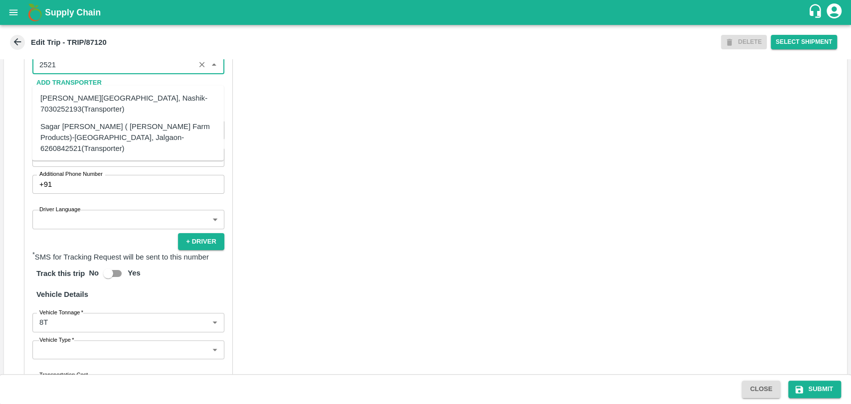
click at [98, 138] on div "Sagar [PERSON_NAME] ( [PERSON_NAME] Farm Products)-[GEOGRAPHIC_DATA], Jalgaon-6…" at bounding box center [127, 137] width 175 height 33
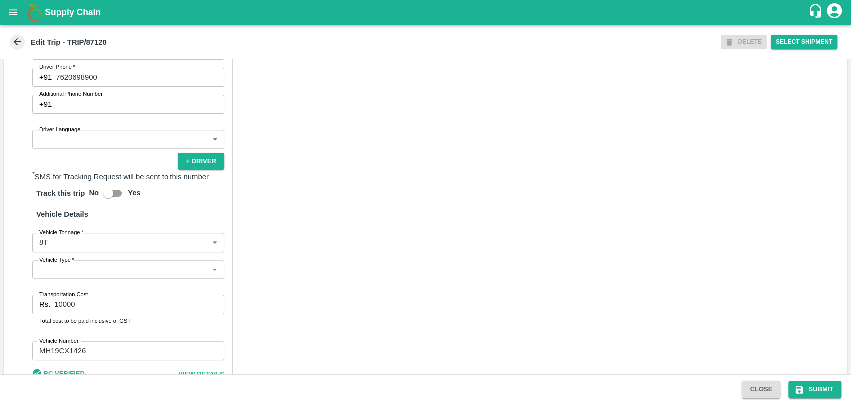
scroll to position [635, 0]
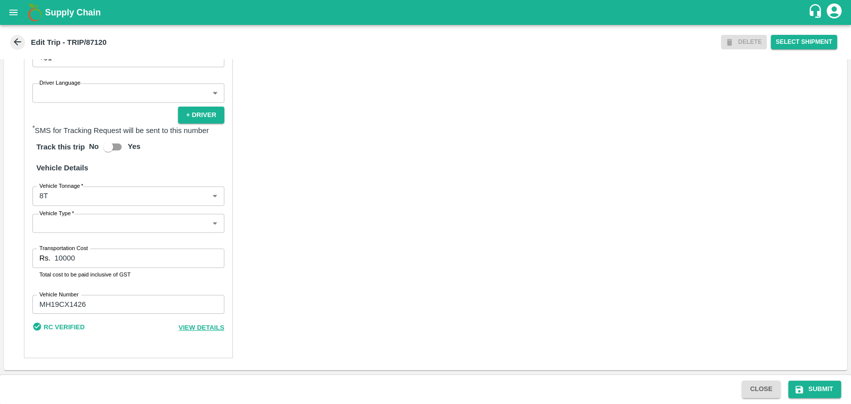
type input "Sagar [PERSON_NAME] ( [PERSON_NAME] Farm Products)-[GEOGRAPHIC_DATA], Jalgaon-6…"
click at [61, 195] on body "Supply Chain Edit Trip - TRIP/87120 DELETE Select Shipment Trip Details Trip Ty…" at bounding box center [425, 202] width 851 height 404
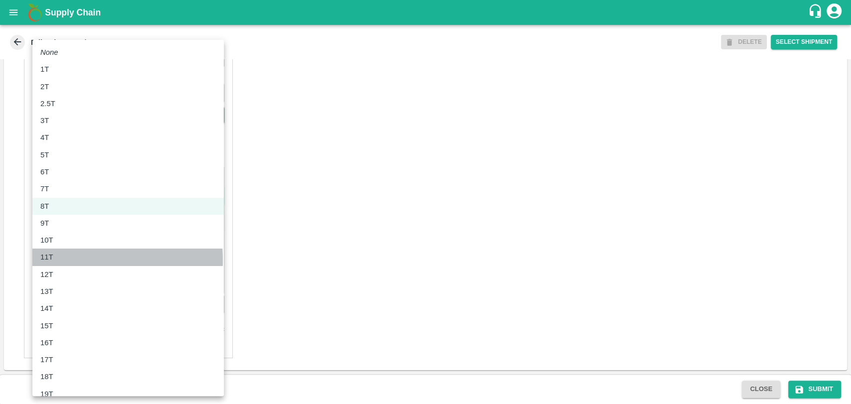
click at [51, 260] on p "11T" at bounding box center [46, 257] width 13 height 11
type input "11000"
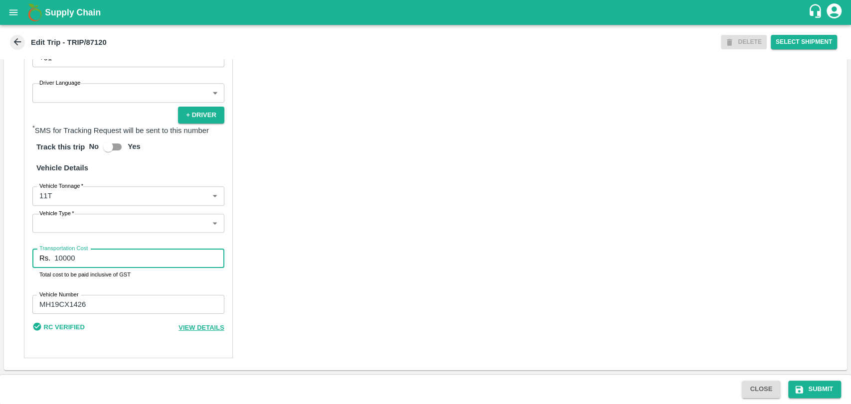
drag, startPoint x: 86, startPoint y: 255, endPoint x: 10, endPoint y: 263, distance: 75.7
click at [10, 263] on div "Partner Details Partner   * Partner Add Transporter Driver 1 Details Driver Nam…" at bounding box center [425, 126] width 843 height 487
type input "19950"
click at [806, 384] on button "Submit" at bounding box center [814, 389] width 53 height 17
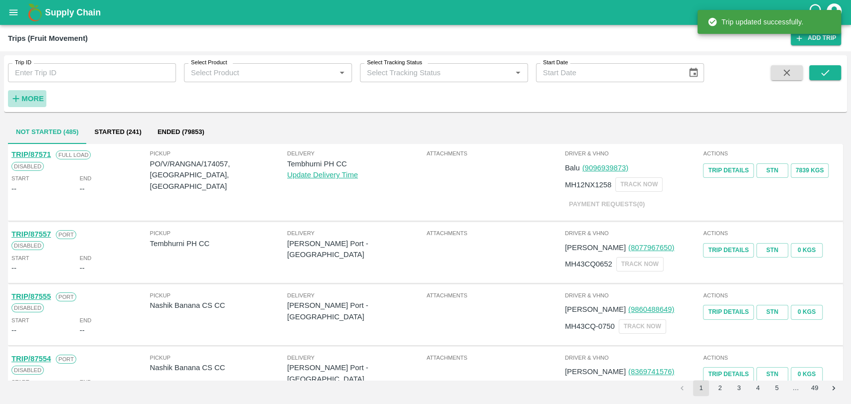
click at [43, 96] on strong "More" at bounding box center [32, 99] width 22 height 8
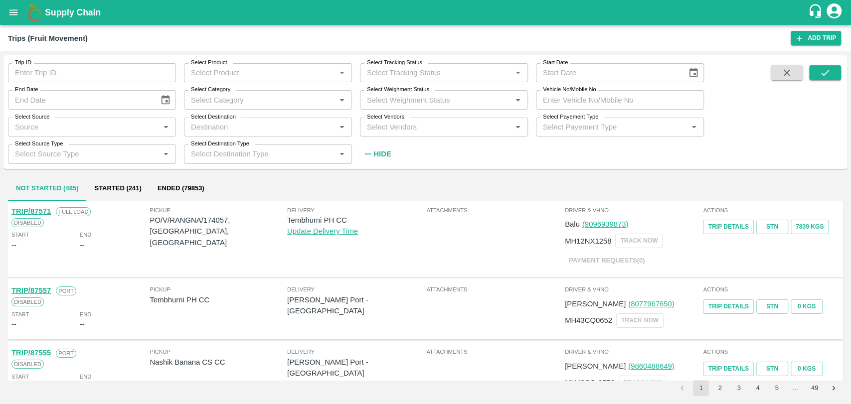
click at [594, 98] on input "Vehicle No/Mobile No" at bounding box center [620, 99] width 168 height 19
paste input "MH15FV4378"
type input "MH15FV4378"
click at [828, 65] on div "Trip ID Trip ID Select Product Select Product   * Select Tracking Status Select…" at bounding box center [425, 111] width 843 height 105
click at [826, 77] on icon "submit" at bounding box center [824, 72] width 11 height 11
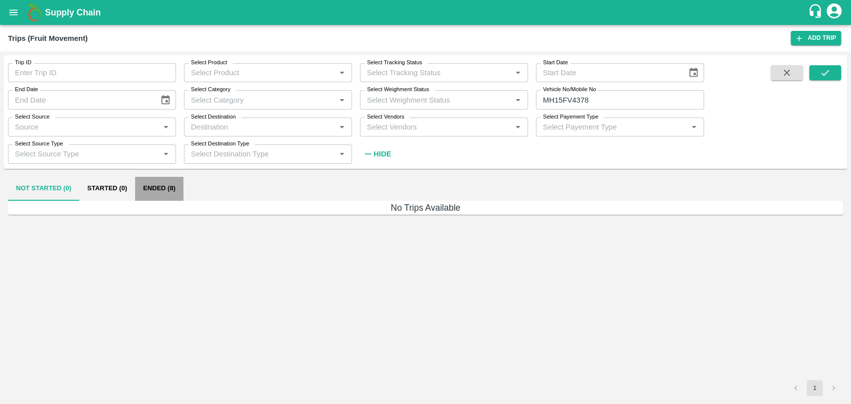
click at [177, 185] on button "Ended (8)" at bounding box center [159, 189] width 48 height 24
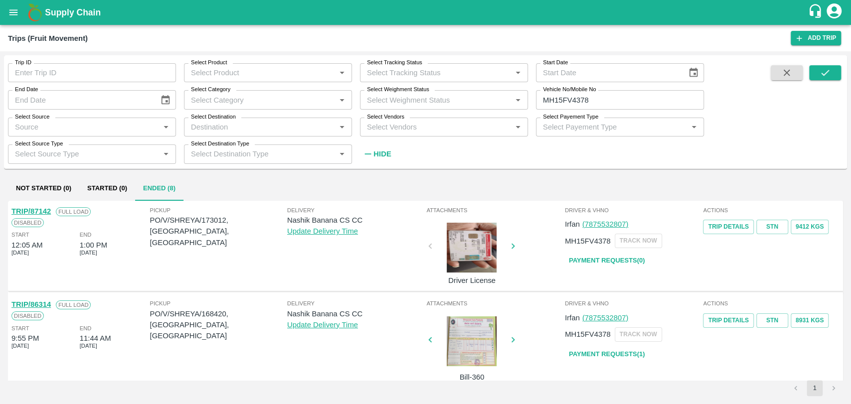
click at [47, 206] on div "TRIP/87142" at bounding box center [30, 211] width 39 height 11
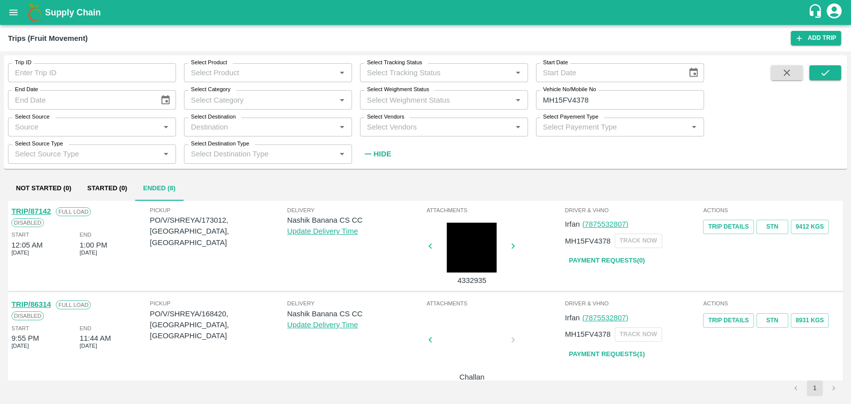
click at [44, 208] on link "TRIP/87142" at bounding box center [30, 211] width 39 height 8
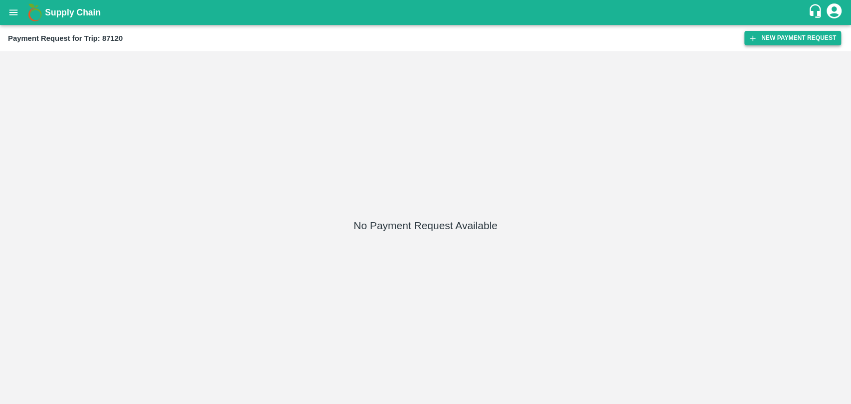
click at [806, 33] on button "New Payment Request" at bounding box center [792, 38] width 97 height 14
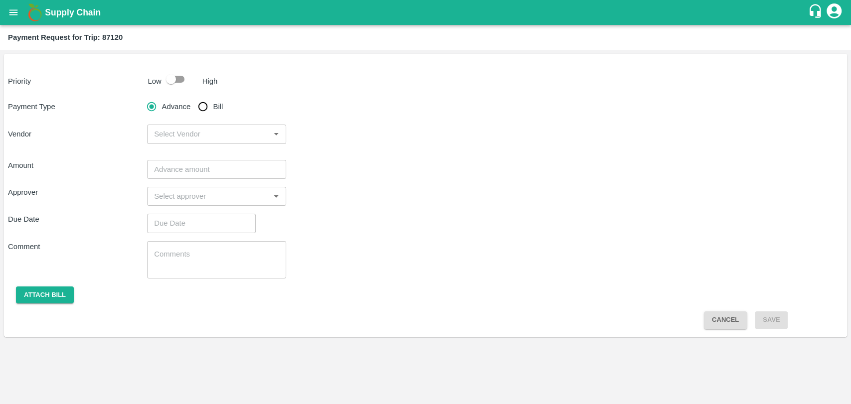
click at [171, 74] on input "checkbox" at bounding box center [171, 79] width 57 height 19
checkbox input "true"
click at [207, 105] on input "Bill" at bounding box center [203, 107] width 20 height 20
radio input "true"
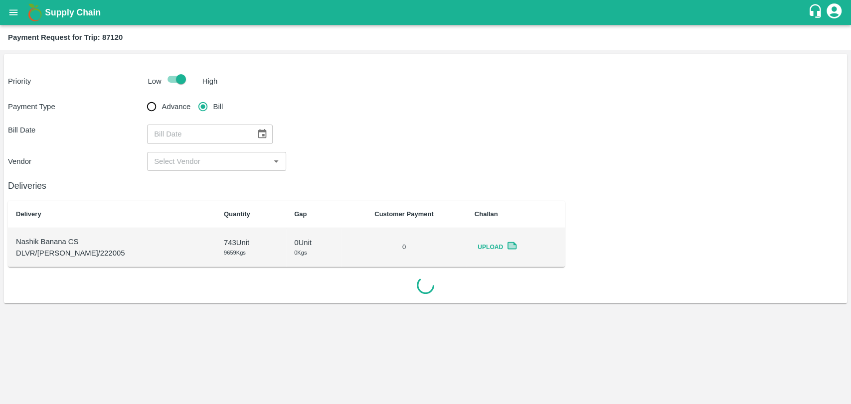
click at [262, 133] on icon "Choose date" at bounding box center [262, 133] width 8 height 9
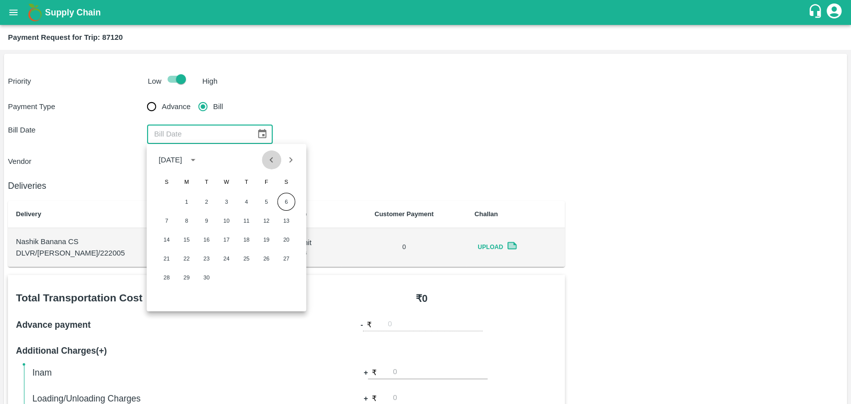
click at [270, 158] on icon "Previous month" at bounding box center [271, 159] width 11 height 11
click at [172, 299] on button "31" at bounding box center [166, 297] width 18 height 18
type input "31/08/2025"
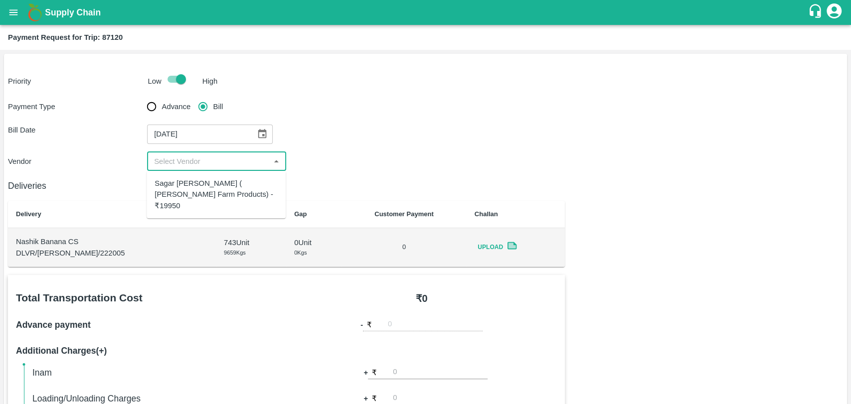
click at [172, 155] on input "input" at bounding box center [208, 161] width 117 height 13
click at [167, 178] on div "Sagar Pramod Patil ( Shreyansh Farm Products) - ₹19950" at bounding box center [215, 194] width 123 height 33
type input "Sagar Pramod Patil ( Shreyansh Farm Products) - ₹19950"
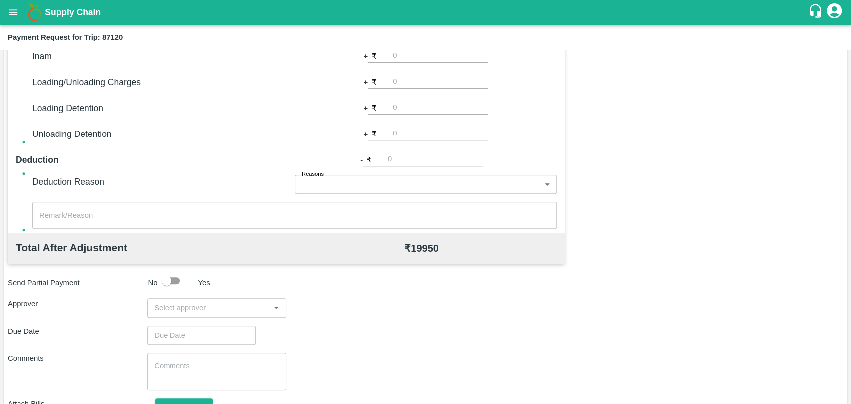
scroll to position [365, 0]
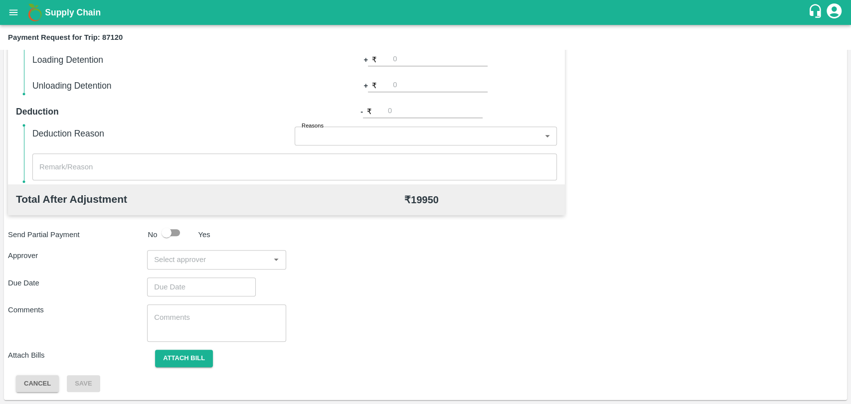
click at [189, 266] on div "​" at bounding box center [216, 259] width 139 height 19
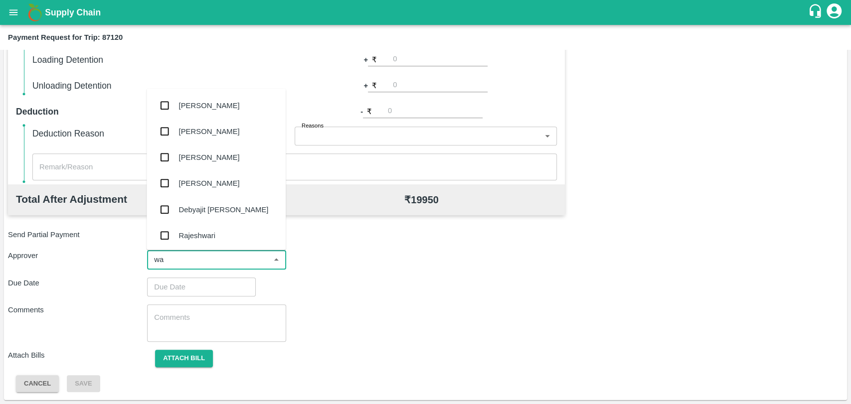
type input "wag"
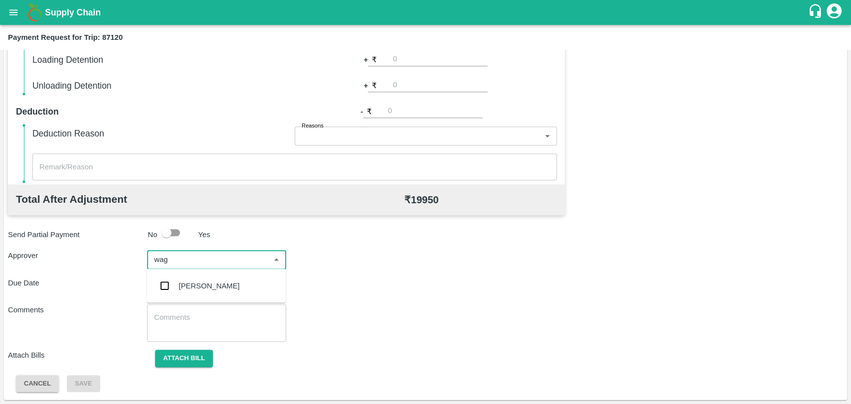
click at [186, 283] on div "[PERSON_NAME]" at bounding box center [209, 286] width 61 height 11
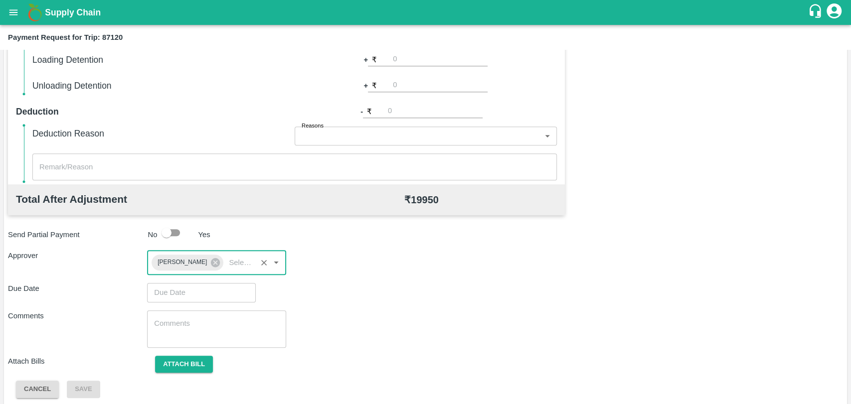
type input "DD/MM/YYYY hh:mm aa"
click at [173, 287] on input "DD/MM/YYYY hh:mm aa" at bounding box center [198, 292] width 102 height 19
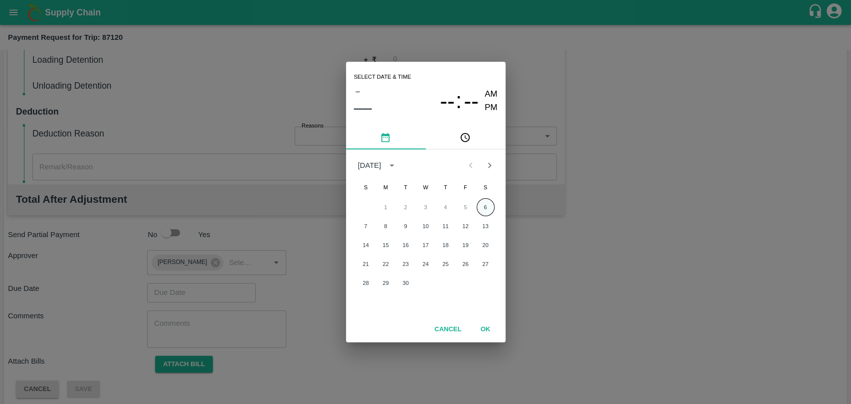
click at [479, 208] on button "6" at bounding box center [485, 207] width 18 height 18
type input "[DATE] 12:00 AM"
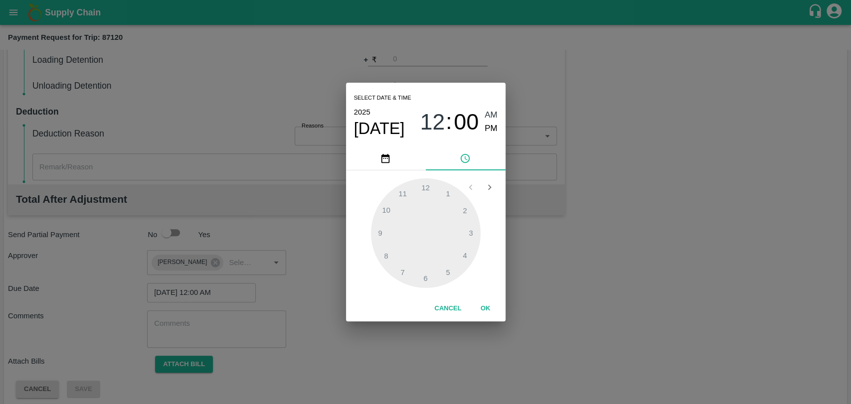
click at [477, 312] on button "OK" at bounding box center [485, 308] width 32 height 17
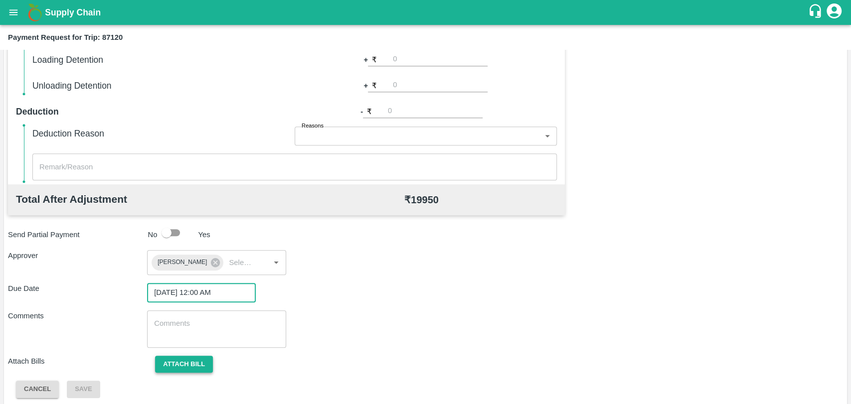
click at [199, 356] on button "Attach bill" at bounding box center [184, 364] width 58 height 17
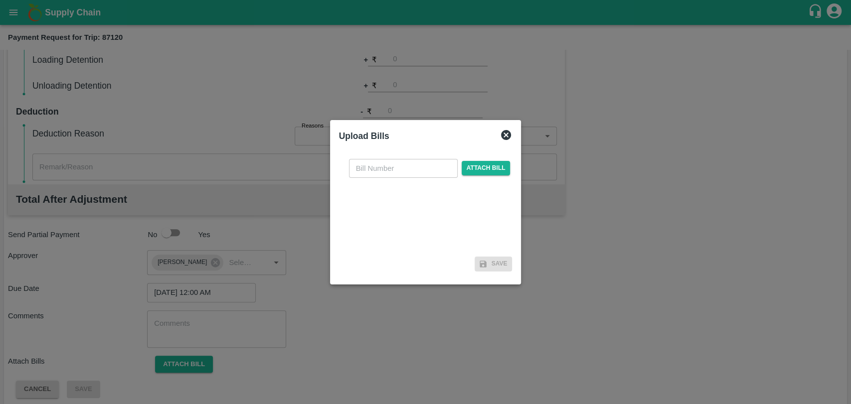
click at [383, 170] on input "text" at bounding box center [403, 168] width 109 height 19
type input "420"
click at [483, 170] on span "Attach bill" at bounding box center [485, 168] width 49 height 14
click at [0, 0] on input "Attach bill" at bounding box center [0, 0] width 0 height 0
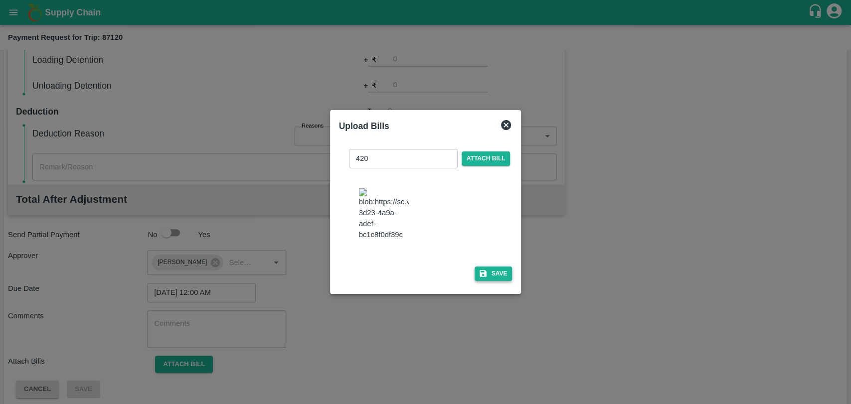
click at [486, 268] on button "Save" at bounding box center [493, 274] width 38 height 14
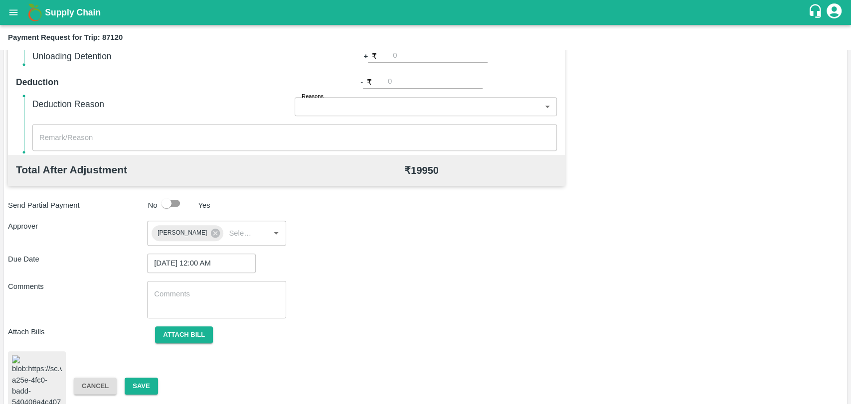
scroll to position [409, 0]
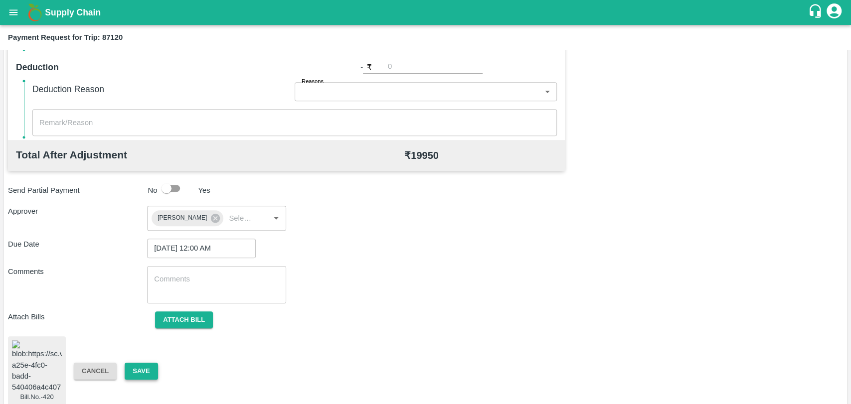
click at [132, 363] on button "Save" at bounding box center [141, 371] width 33 height 17
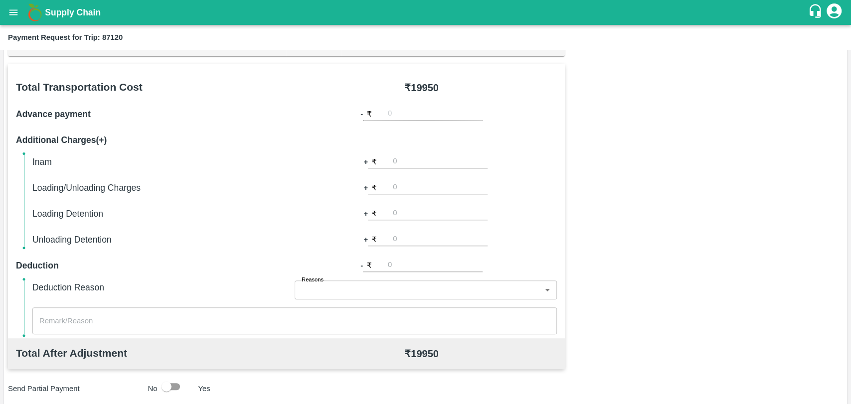
scroll to position [132, 0]
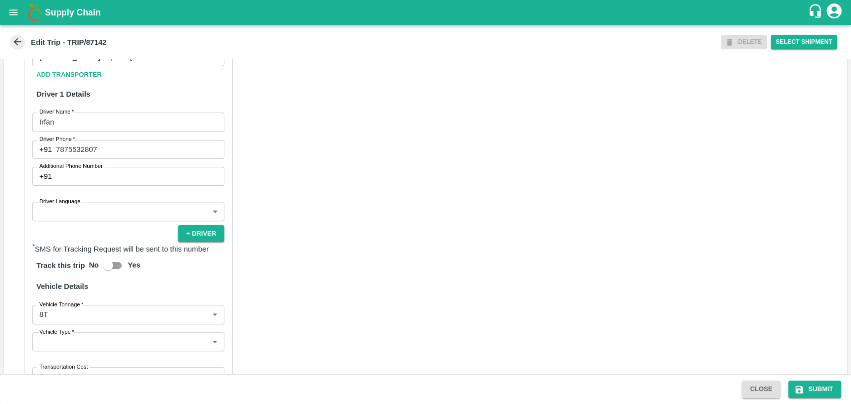
scroll to position [443, 0]
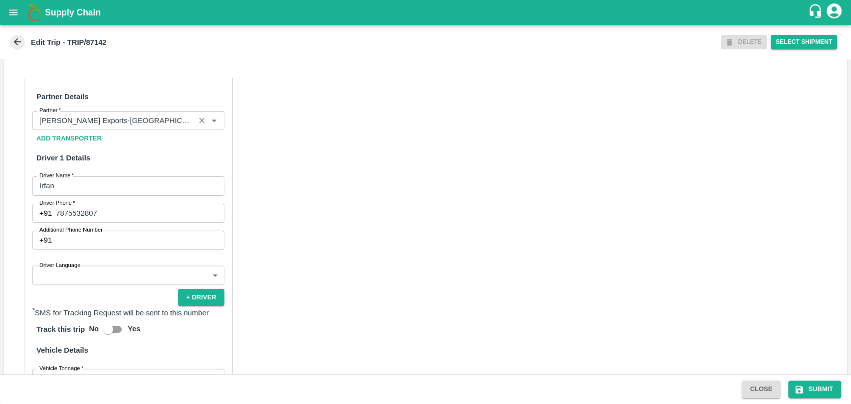
click at [145, 127] on input "Partner   *" at bounding box center [113, 120] width 156 height 13
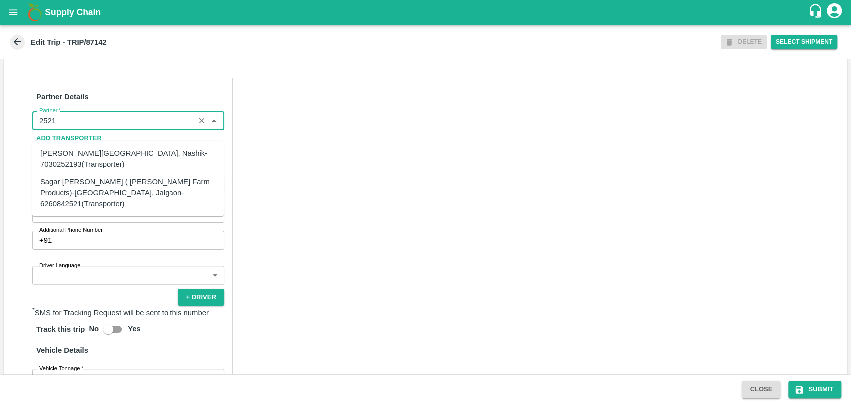
click at [102, 184] on div "Sagar [PERSON_NAME] ( [PERSON_NAME] Farm Products)-[GEOGRAPHIC_DATA], Jalgaon-6…" at bounding box center [127, 192] width 175 height 33
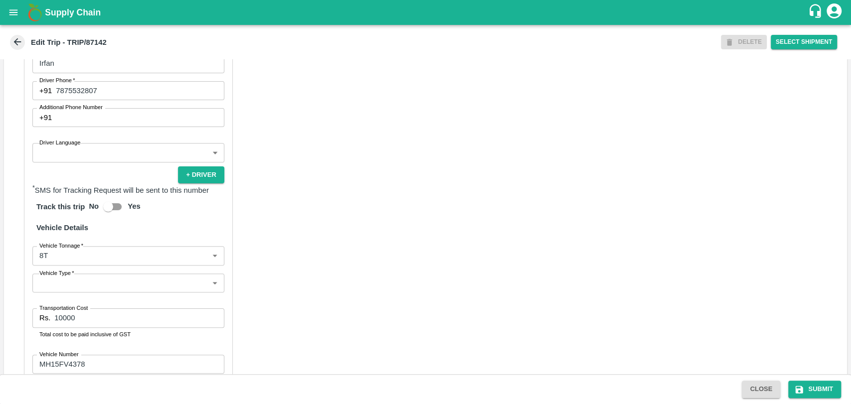
scroll to position [648, 0]
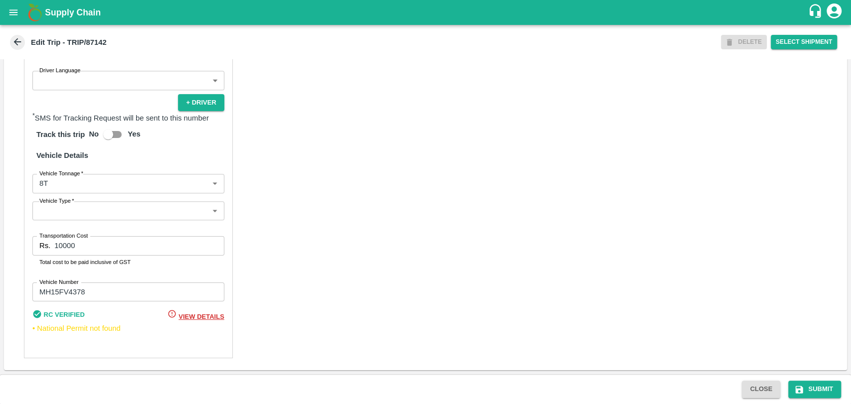
type input "Sagar [PERSON_NAME] ( [PERSON_NAME] Farm Products)-[GEOGRAPHIC_DATA], Jalgaon-6…"
click at [78, 249] on input "10000" at bounding box center [138, 245] width 169 height 19
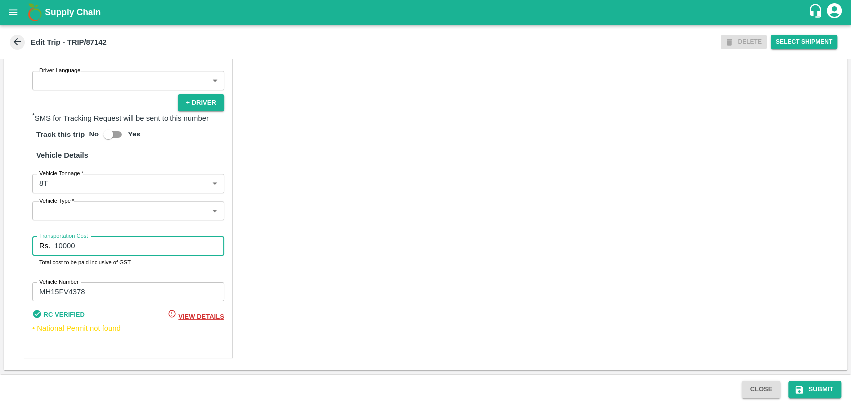
drag, startPoint x: 78, startPoint y: 249, endPoint x: 29, endPoint y: 248, distance: 48.8
click at [32, 250] on div "Rs. 10000 Transportation Cost" at bounding box center [128, 245] width 192 height 19
type input "19000"
click at [121, 189] on body "Supply Chain Edit Trip - TRIP/87142 DELETE Select Shipment Trip Details Trip Ty…" at bounding box center [425, 202] width 851 height 404
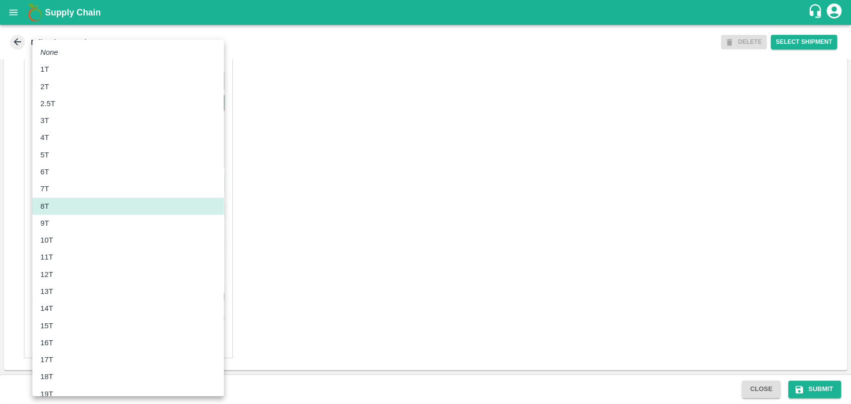
click at [57, 238] on div "10T" at bounding box center [49, 240] width 18 height 11
type input "10000"
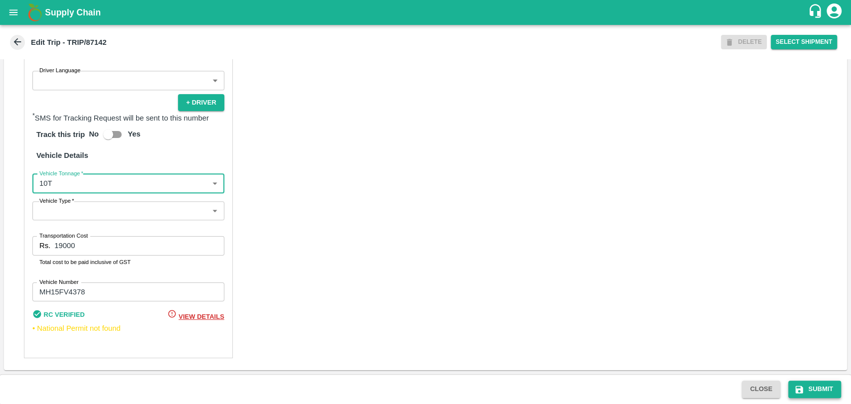
click at [817, 388] on button "Submit" at bounding box center [814, 389] width 53 height 17
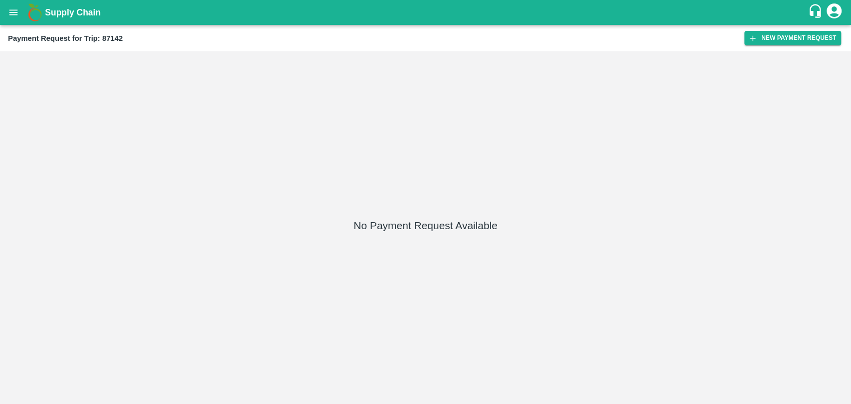
click at [775, 46] on div "Payment Request for Trip: 87142 New Payment Request" at bounding box center [425, 38] width 851 height 26
click at [775, 45] on button "New Payment Request" at bounding box center [792, 38] width 97 height 14
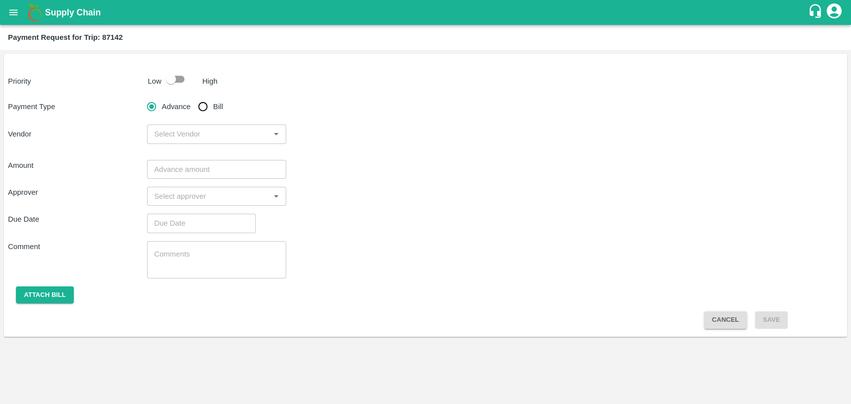
click at [158, 76] on p "Low" at bounding box center [154, 81] width 13 height 11
click at [182, 89] on div "Priority Low High Payment Type Advance Bill Vendor ​ Amount ​ Approver ​ Due Da…" at bounding box center [425, 195] width 843 height 283
click at [179, 80] on input "checkbox" at bounding box center [171, 79] width 57 height 19
checkbox input "true"
click at [201, 105] on input "Bill" at bounding box center [203, 107] width 20 height 20
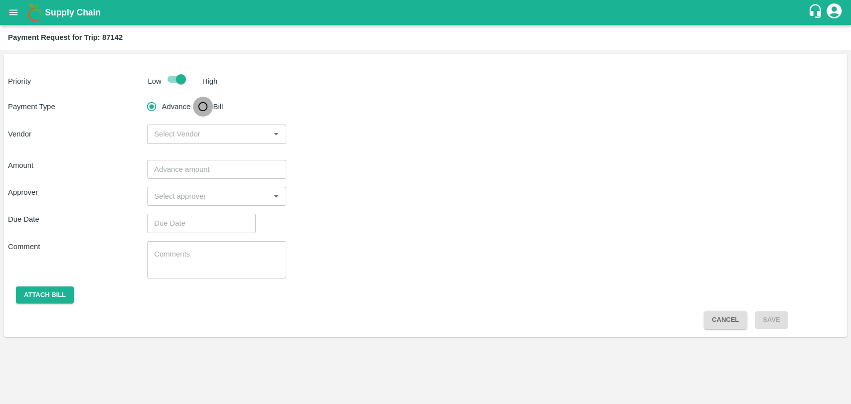
radio input "true"
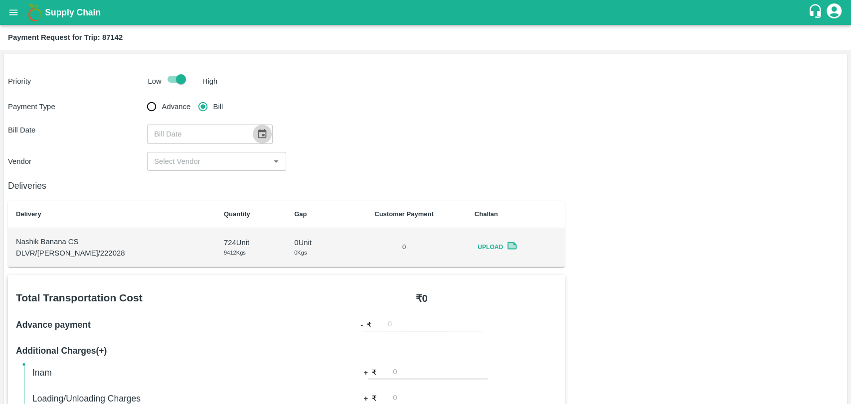
click at [257, 136] on icon "Choose date" at bounding box center [262, 134] width 11 height 11
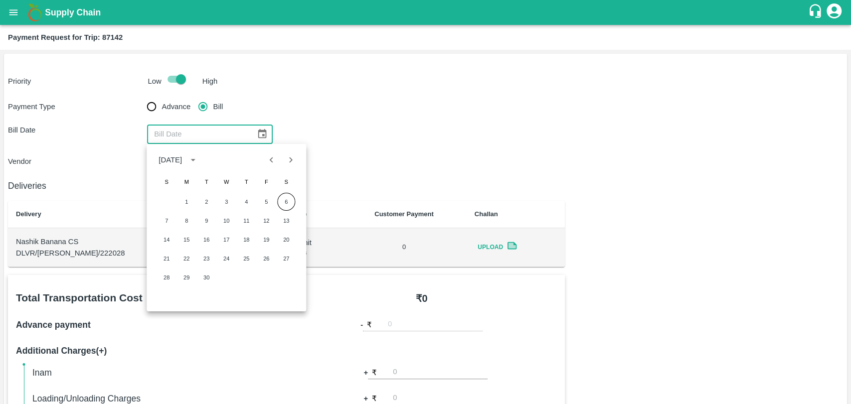
click at [271, 161] on icon "Previous month" at bounding box center [271, 159] width 3 height 5
click at [168, 292] on button "31" at bounding box center [166, 297] width 18 height 18
type input "[DATE]"
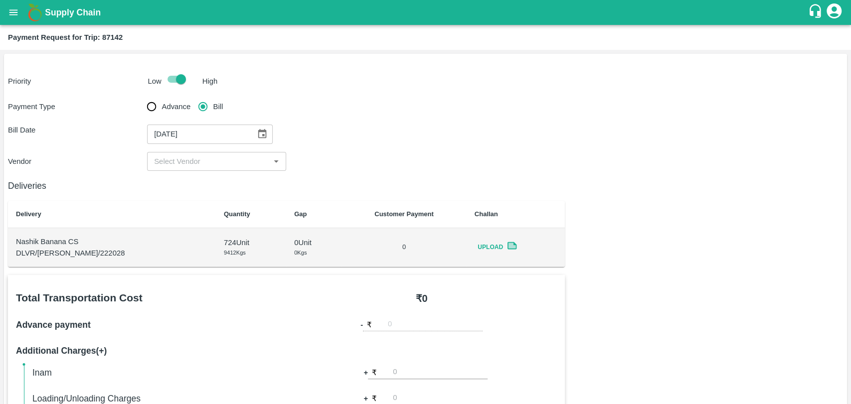
click at [160, 152] on div "​" at bounding box center [216, 161] width 139 height 19
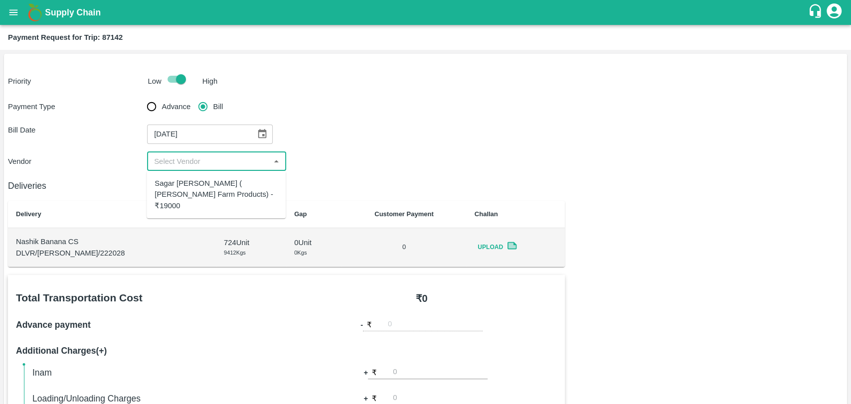
drag, startPoint x: 165, startPoint y: 171, endPoint x: 166, endPoint y: 177, distance: 6.6
click at [165, 174] on ul "Sagar [PERSON_NAME] ( [PERSON_NAME] Farm Products) - ₹19000" at bounding box center [216, 194] width 139 height 47
click at [166, 179] on div "Sagar [PERSON_NAME] ( [PERSON_NAME] Farm Products) - ₹19000" at bounding box center [215, 194] width 123 height 33
type input "Sagar [PERSON_NAME] ( [PERSON_NAME] Farm Products) - ₹19000"
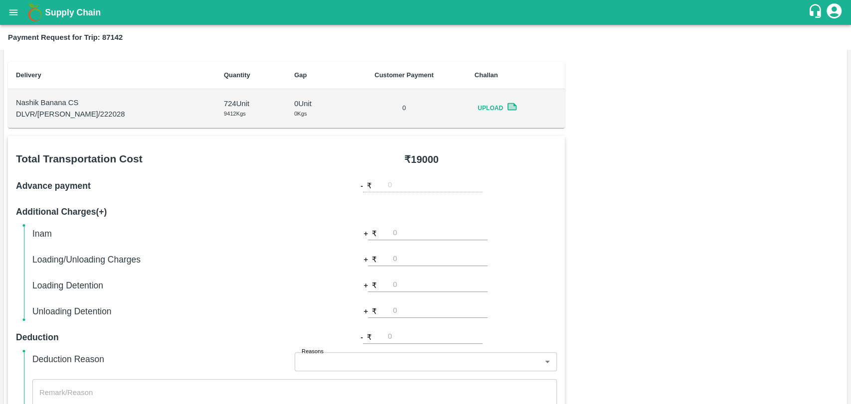
scroll to position [332, 0]
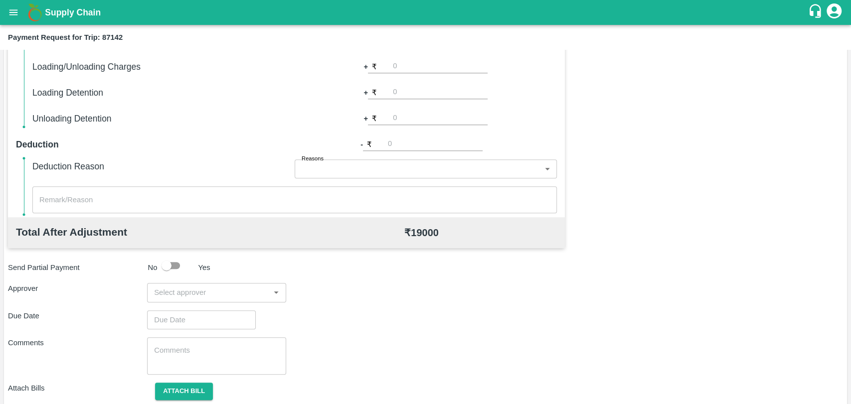
click at [194, 293] on input "input" at bounding box center [208, 292] width 117 height 13
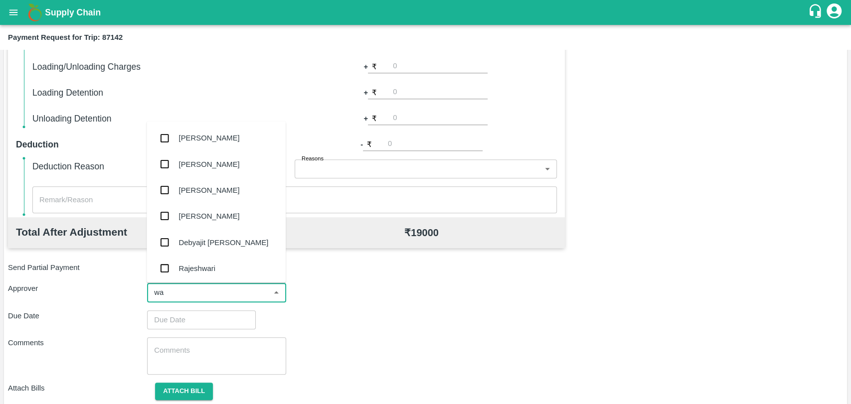
type input "wag"
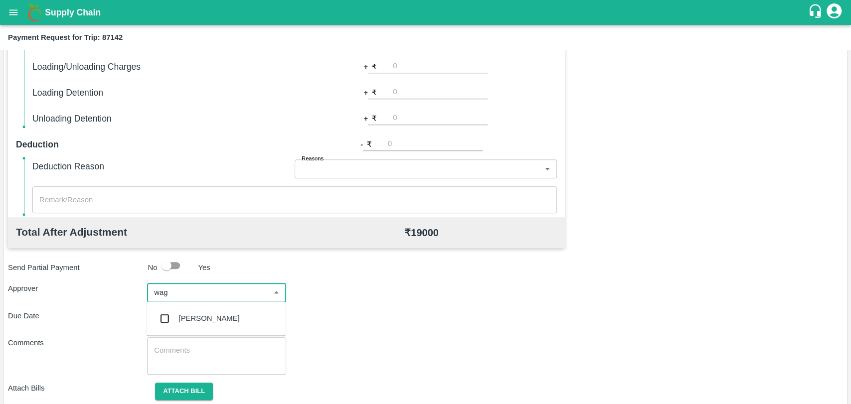
click at [190, 309] on div "[PERSON_NAME]" at bounding box center [216, 318] width 139 height 26
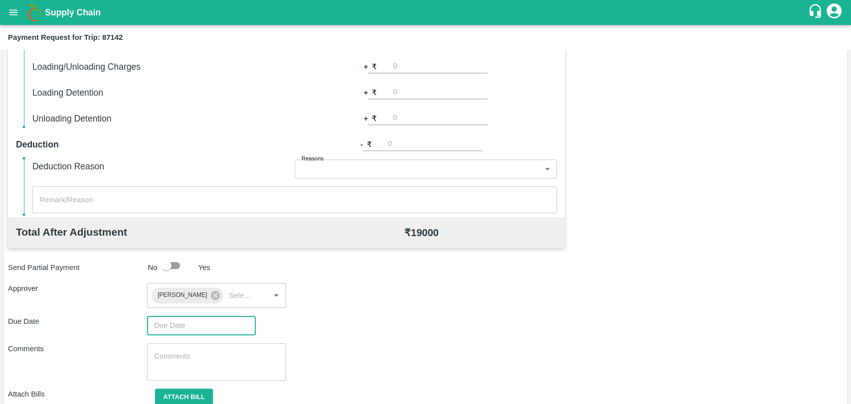
type input "DD/MM/YYYY hh:mm aa"
click at [197, 323] on input "DD/MM/YYYY hh:mm aa" at bounding box center [198, 325] width 102 height 19
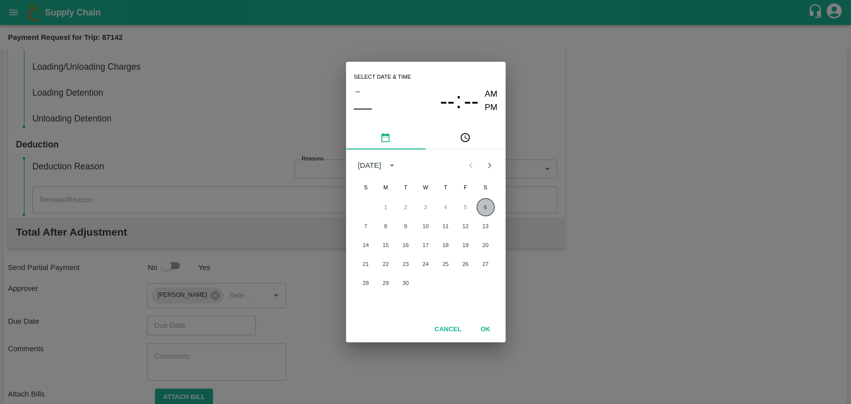
click at [478, 205] on button "6" at bounding box center [485, 207] width 18 height 18
type input "[DATE] 12:00 AM"
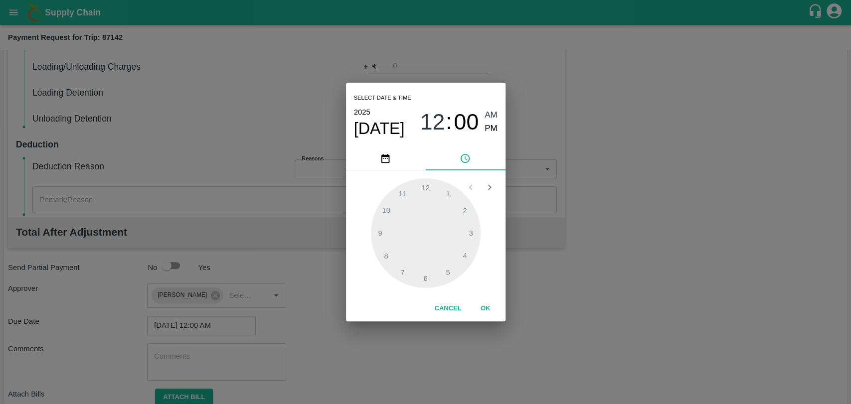
click at [478, 300] on button "OK" at bounding box center [485, 308] width 32 height 17
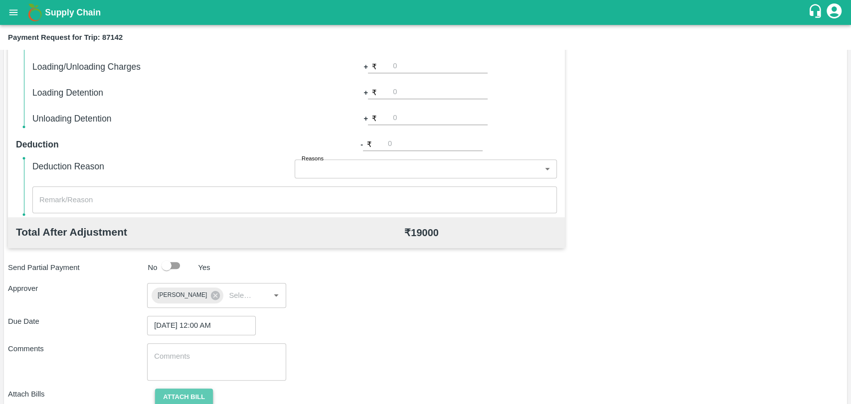
click at [205, 389] on button "Attach bill" at bounding box center [184, 397] width 58 height 17
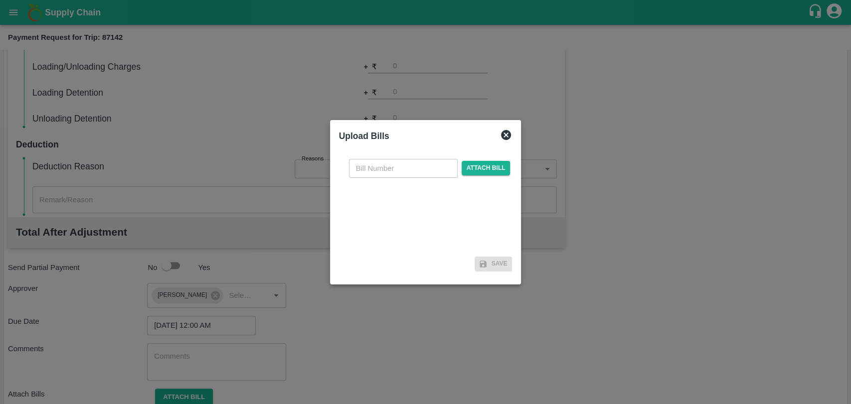
click at [395, 151] on div "​ Attach bill" at bounding box center [425, 202] width 173 height 102
click at [387, 168] on input "text" at bounding box center [403, 168] width 109 height 19
type input "419"
click at [491, 171] on span "Attach bill" at bounding box center [485, 168] width 49 height 14
click at [0, 0] on input "Attach bill" at bounding box center [0, 0] width 0 height 0
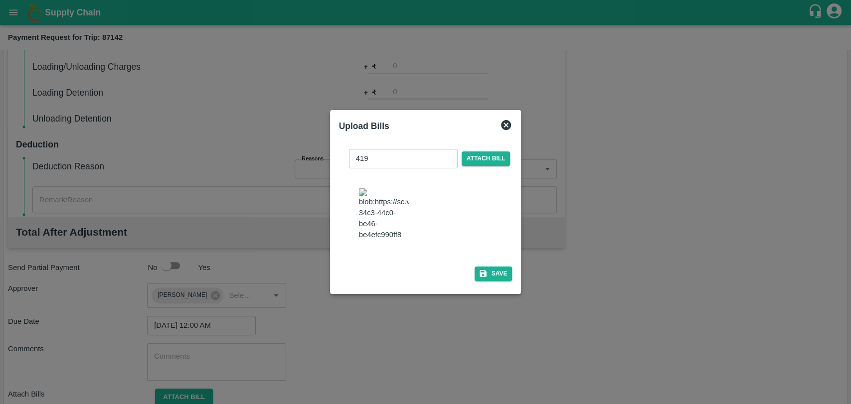
click at [386, 218] on img at bounding box center [384, 214] width 50 height 52
click at [498, 271] on button "Save" at bounding box center [493, 274] width 38 height 14
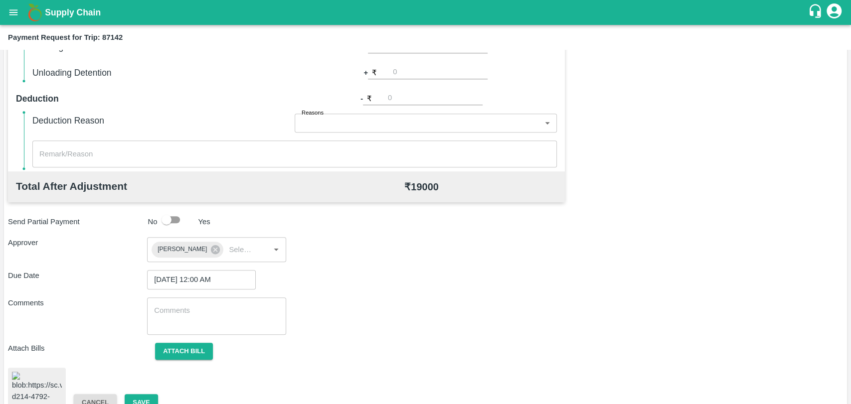
scroll to position [412, 0]
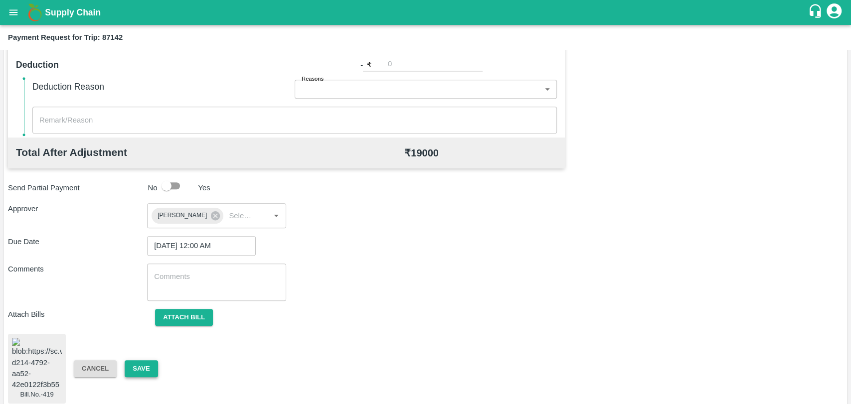
click at [148, 360] on button "Save" at bounding box center [141, 368] width 33 height 17
